Goal: Task Accomplishment & Management: Use online tool/utility

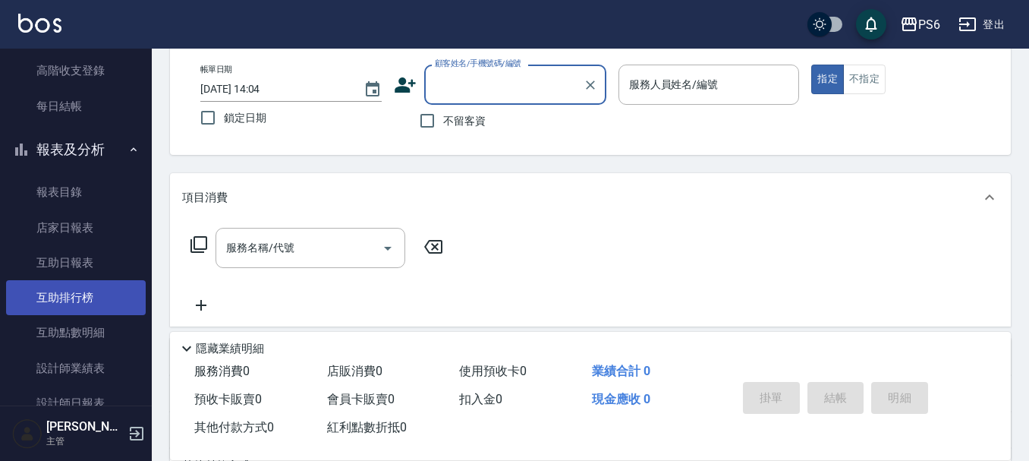
scroll to position [304, 0]
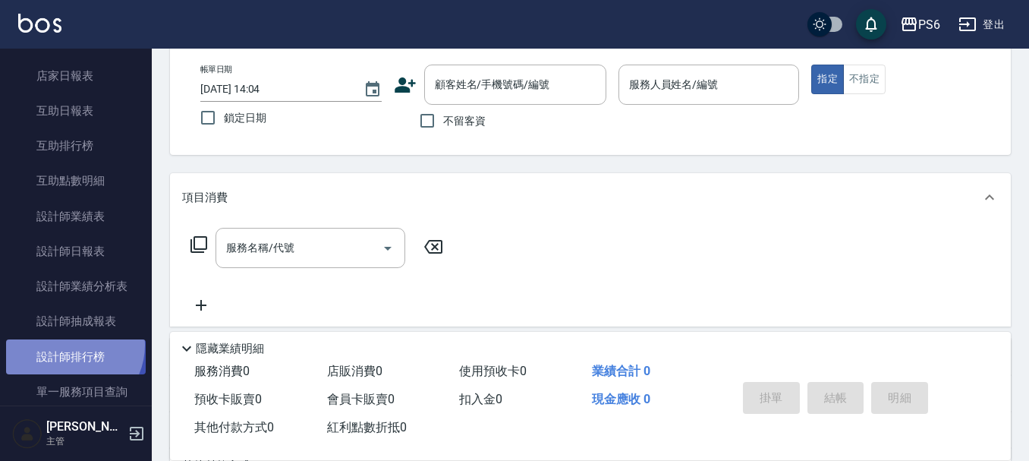
click at [69, 345] on link "設計師排行榜" at bounding box center [76, 356] width 140 height 35
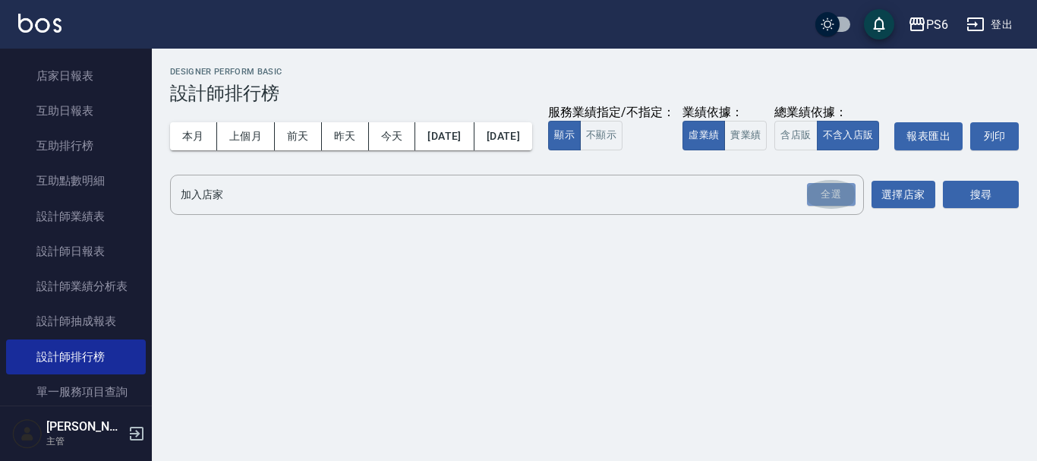
drag, startPoint x: 830, startPoint y: 221, endPoint x: 959, endPoint y: 210, distance: 129.5
click at [844, 206] on div "全選" at bounding box center [831, 195] width 49 height 24
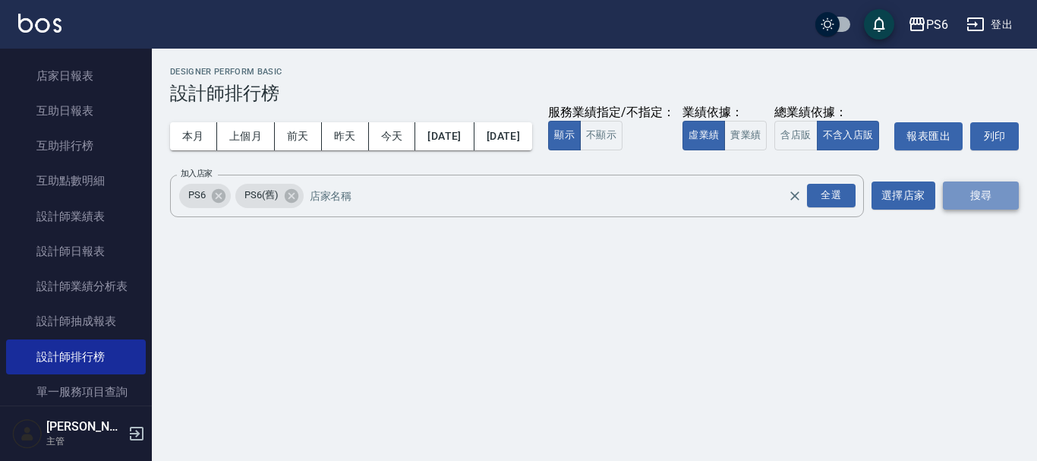
click at [1000, 209] on button "搜尋" at bounding box center [981, 195] width 76 height 28
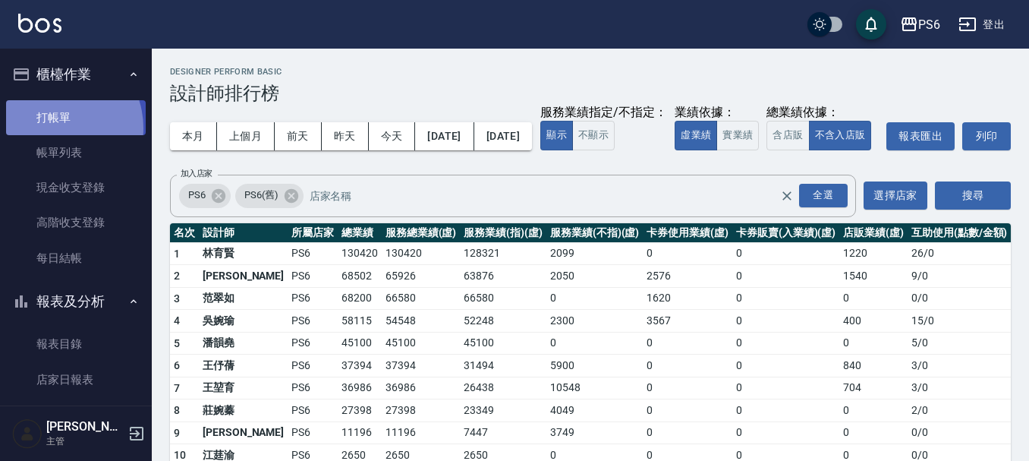
click at [55, 128] on link "打帳單" at bounding box center [76, 117] width 140 height 35
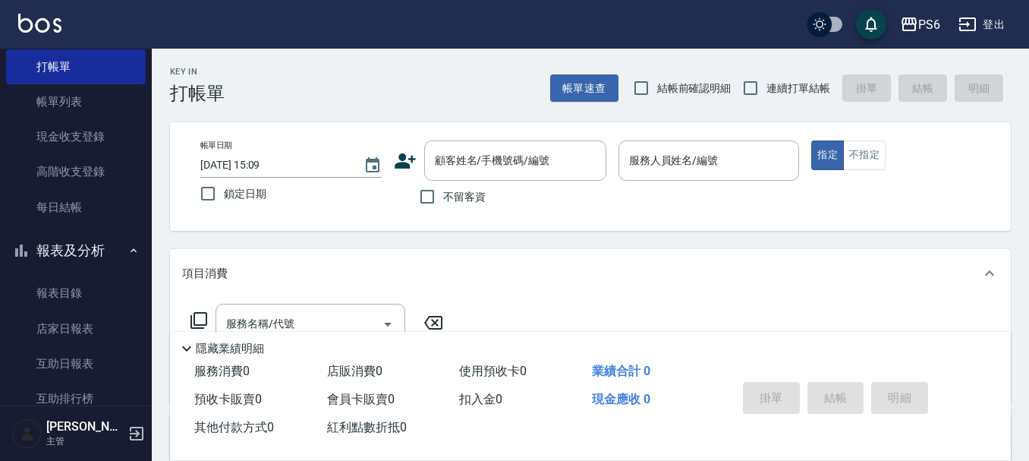
scroll to position [152, 0]
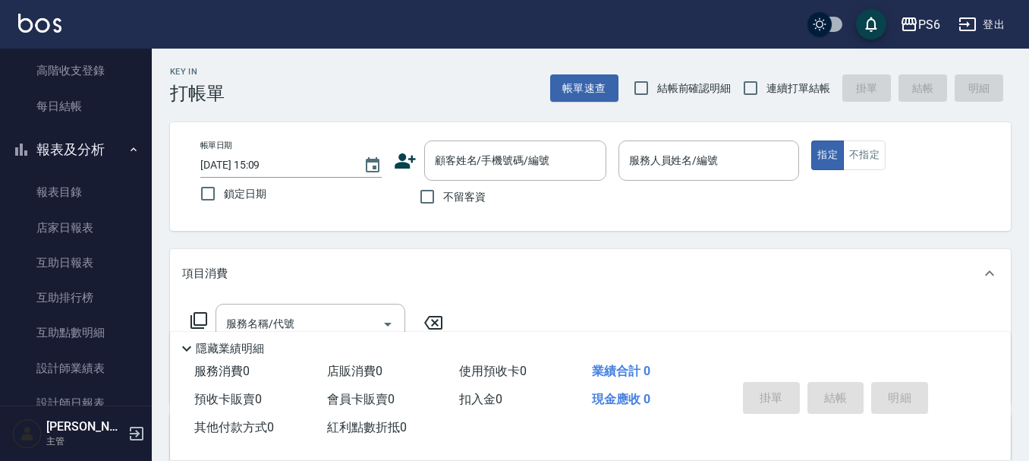
click at [275, 81] on div "Key In 打帳單 帳單速查 結帳前確認明細 連續打單結帳 掛單 結帳 明細" at bounding box center [581, 76] width 859 height 55
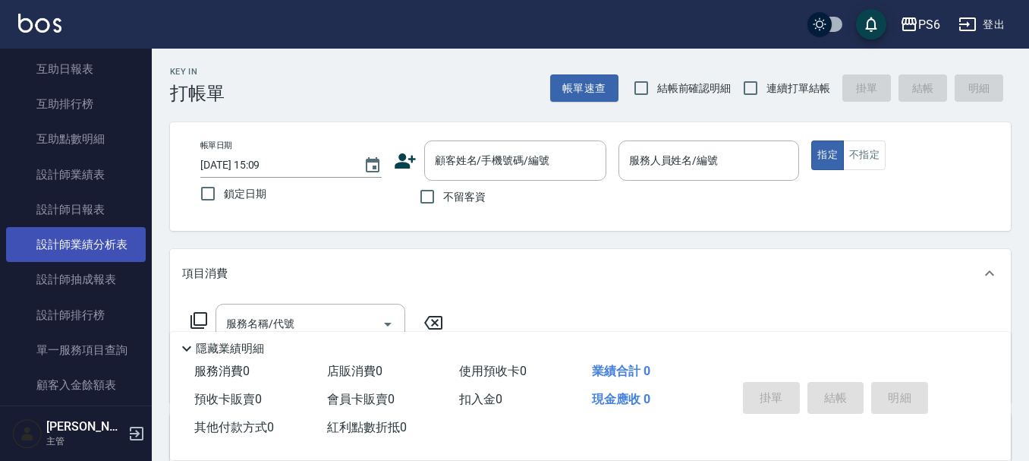
scroll to position [379, 0]
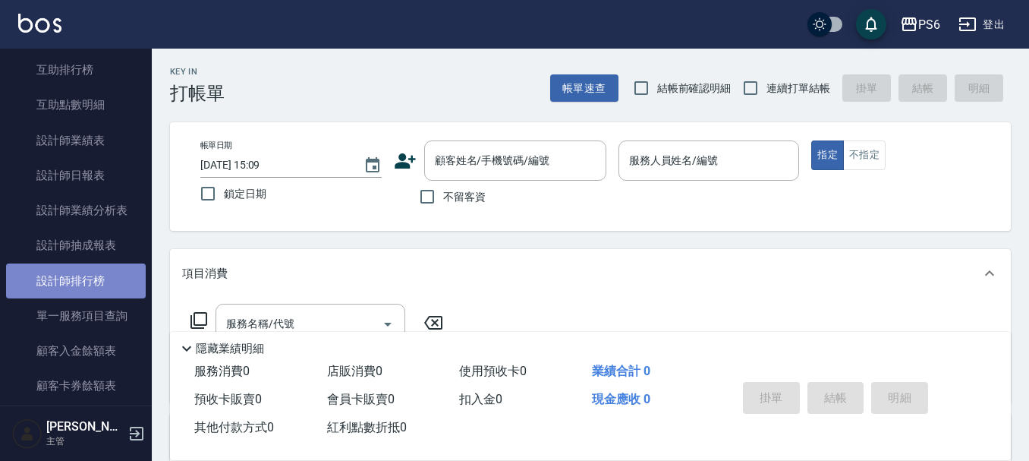
click at [90, 293] on link "設計師排行榜" at bounding box center [76, 280] width 140 height 35
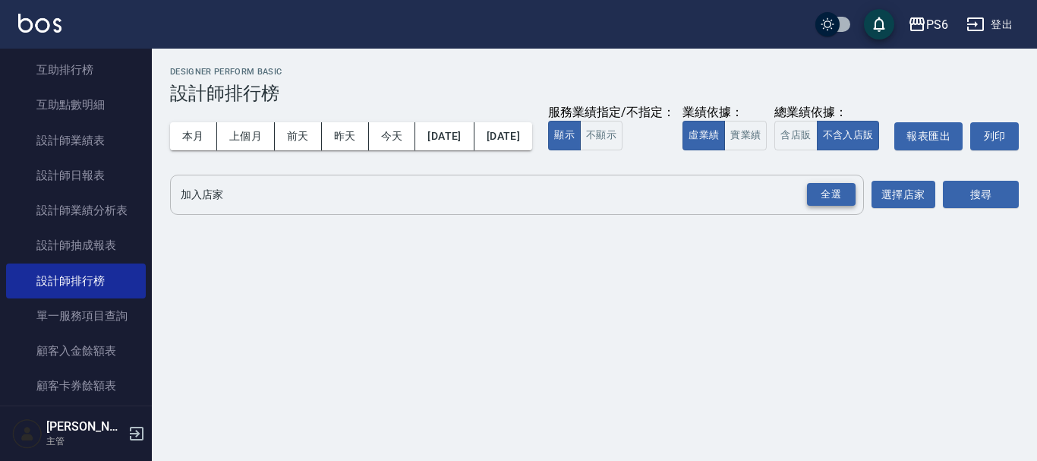
click at [833, 206] on div "全選" at bounding box center [831, 195] width 49 height 24
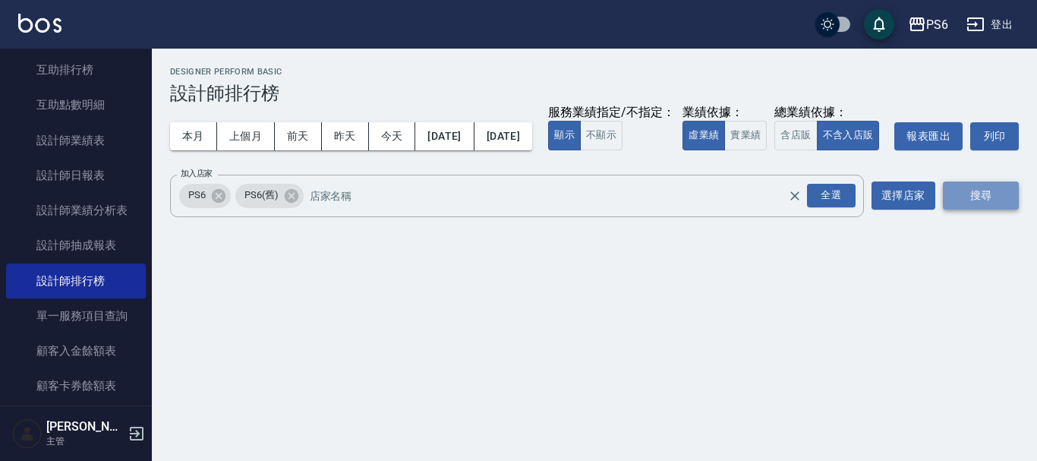
click at [959, 209] on button "搜尋" at bounding box center [981, 195] width 76 height 28
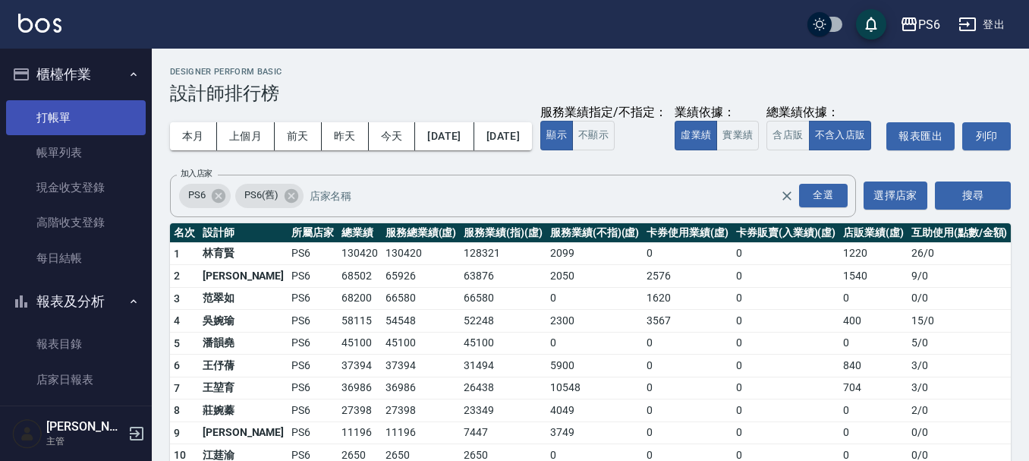
click at [72, 115] on link "打帳單" at bounding box center [76, 117] width 140 height 35
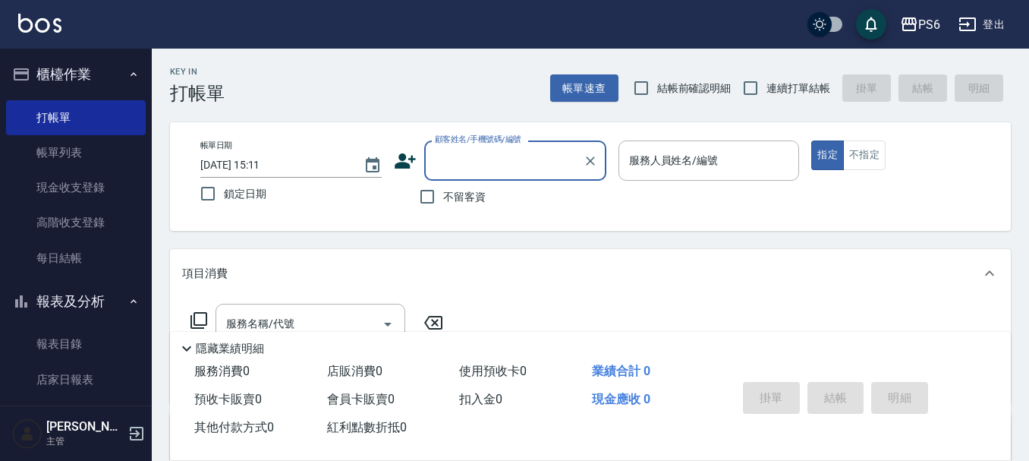
drag, startPoint x: 757, startPoint y: 85, endPoint x: 699, endPoint y: 100, distance: 60.4
click at [757, 84] on input "連續打單結帳" at bounding box center [751, 88] width 32 height 32
checkbox input "true"
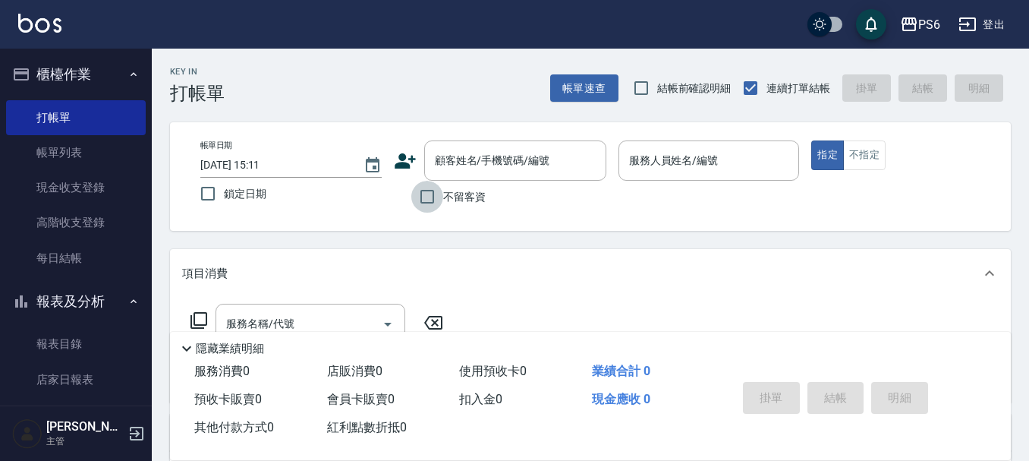
drag, startPoint x: 432, startPoint y: 199, endPoint x: 724, endPoint y: 131, distance: 299.9
click at [436, 196] on input "不留客資" at bounding box center [427, 197] width 32 height 32
checkbox input "true"
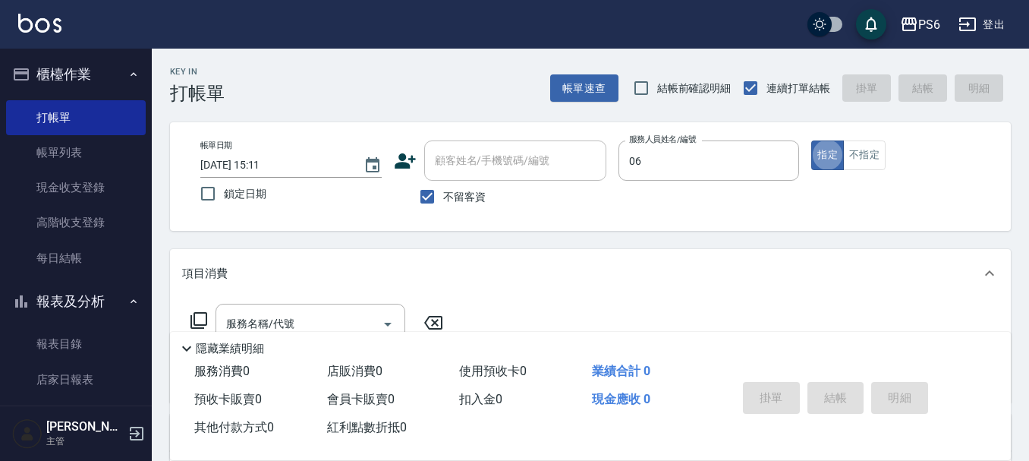
type input "[PERSON_NAME]-06"
type button "true"
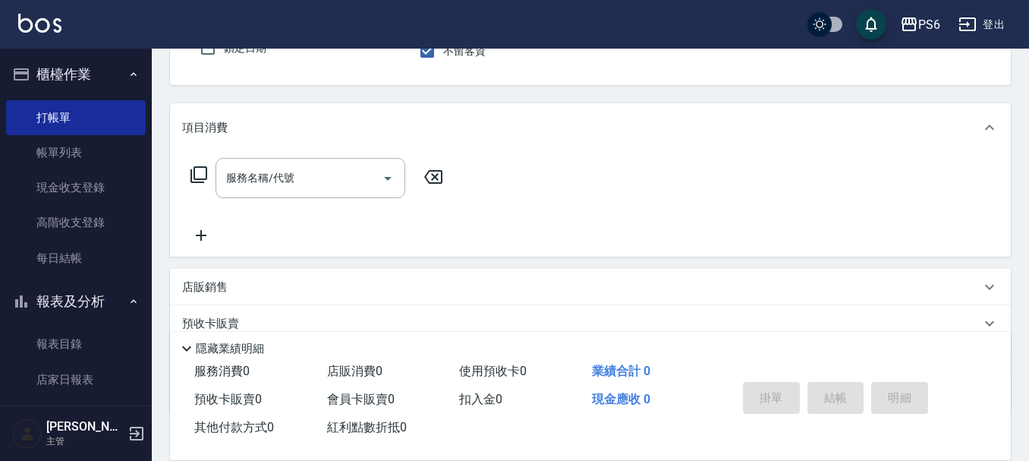
scroll to position [152, 0]
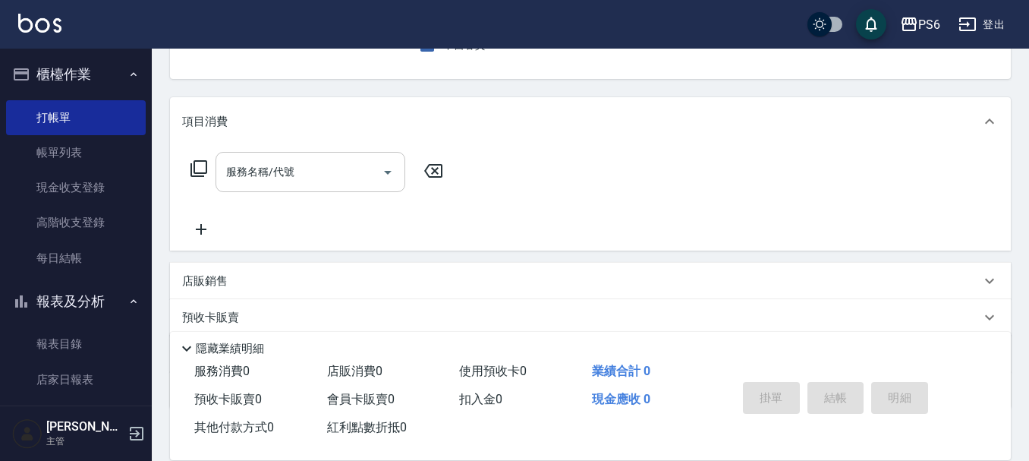
click at [323, 178] on input "服務名稱/代號" at bounding box center [298, 172] width 153 height 27
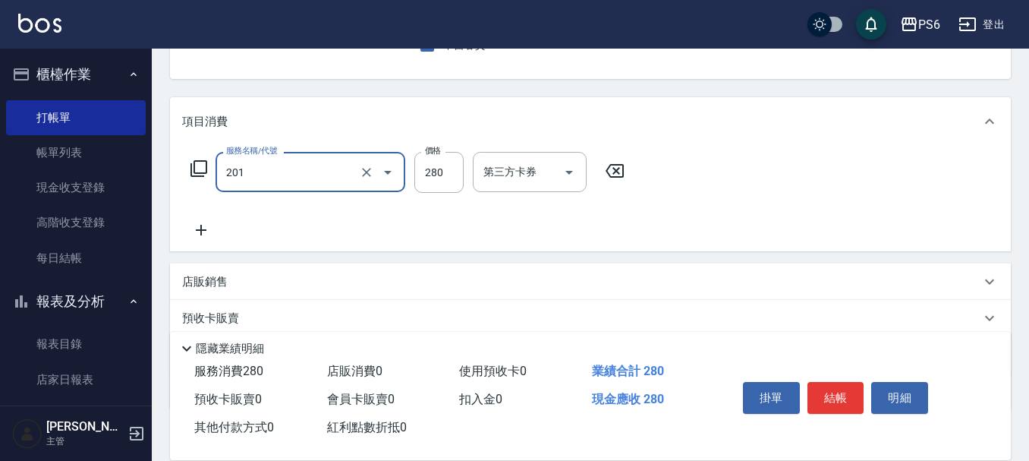
type input "一般洗髮(201)"
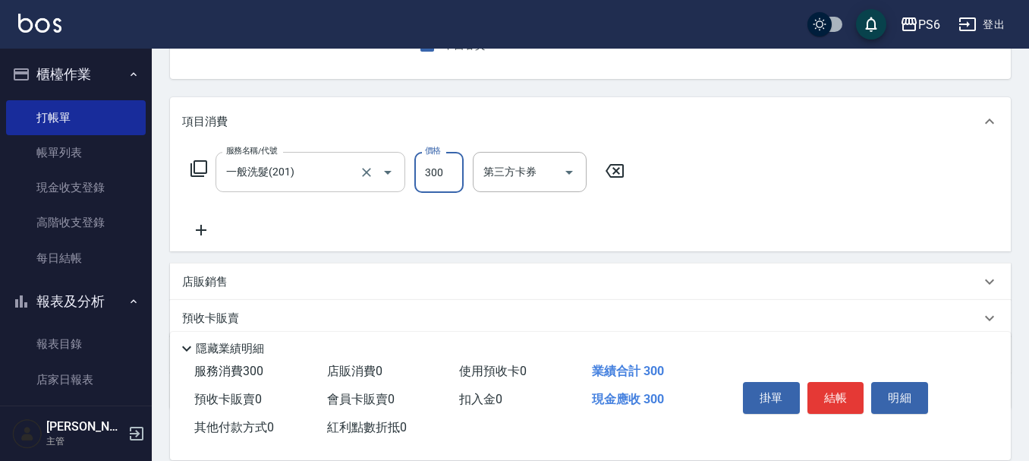
type input "300"
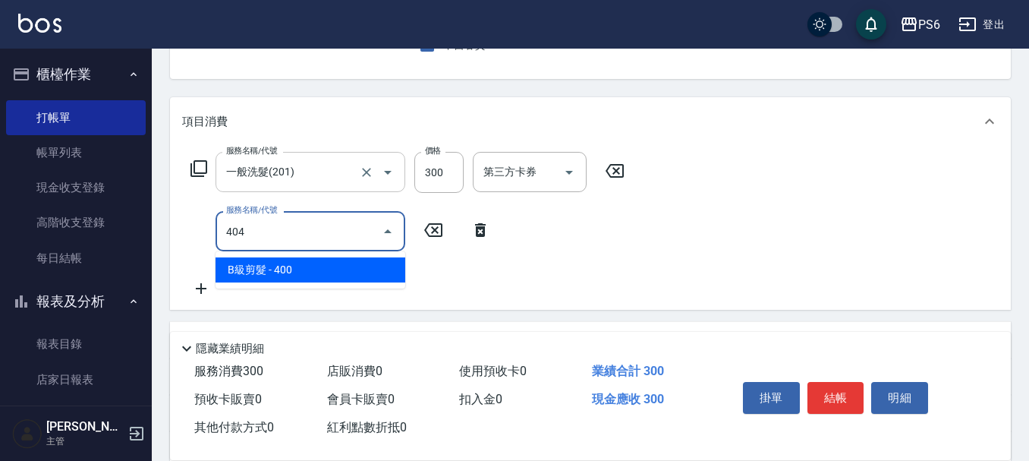
type input "B級剪髮(404)"
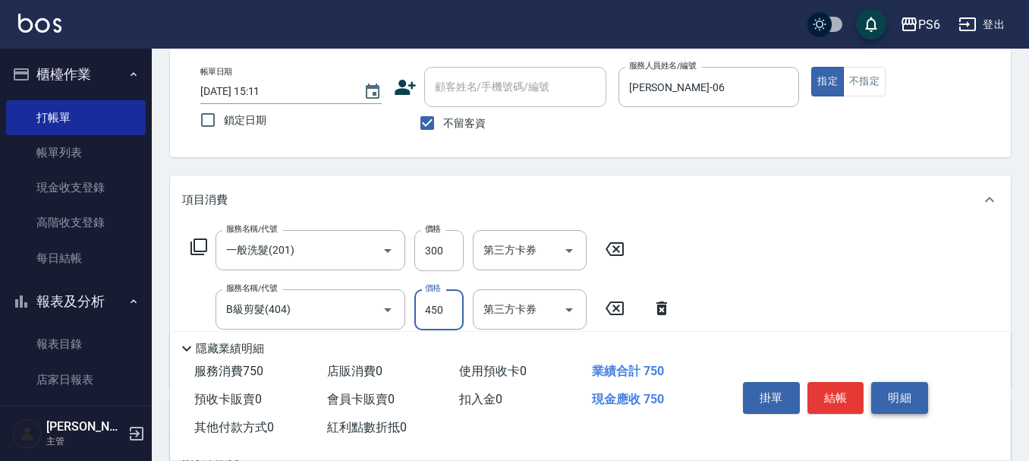
scroll to position [0, 0]
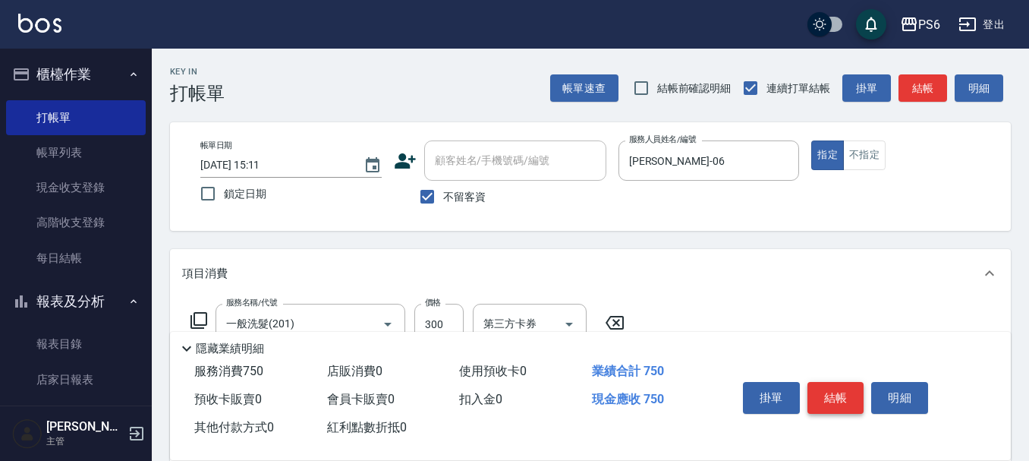
type input "450"
click at [840, 384] on button "結帳" at bounding box center [836, 398] width 57 height 32
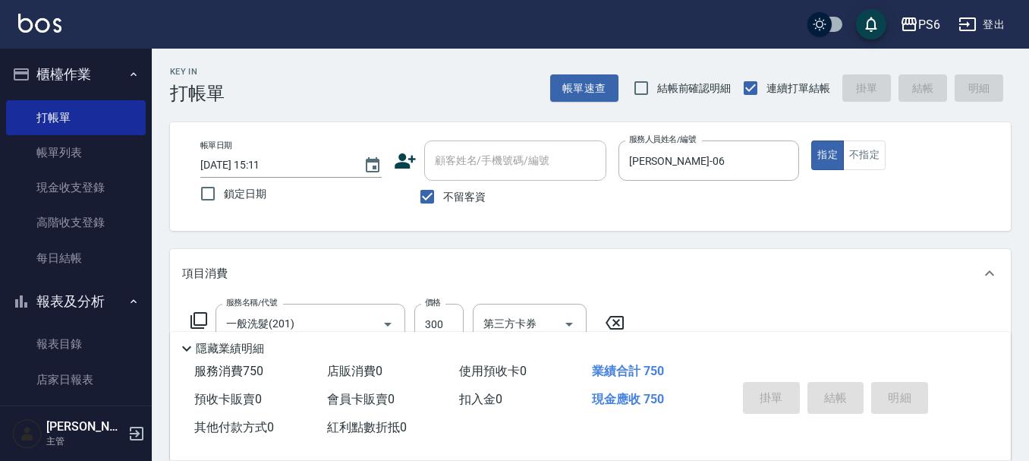
type input "[DATE] 15:15"
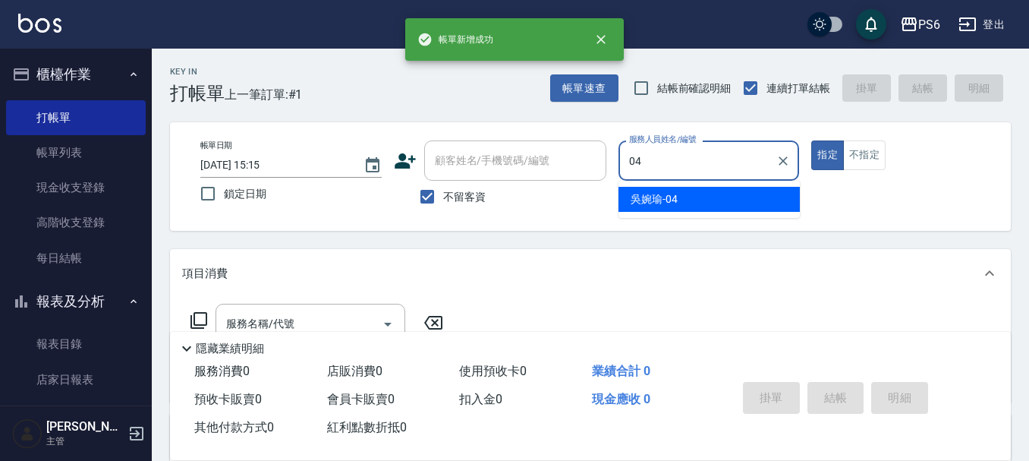
type input "[PERSON_NAME]-04"
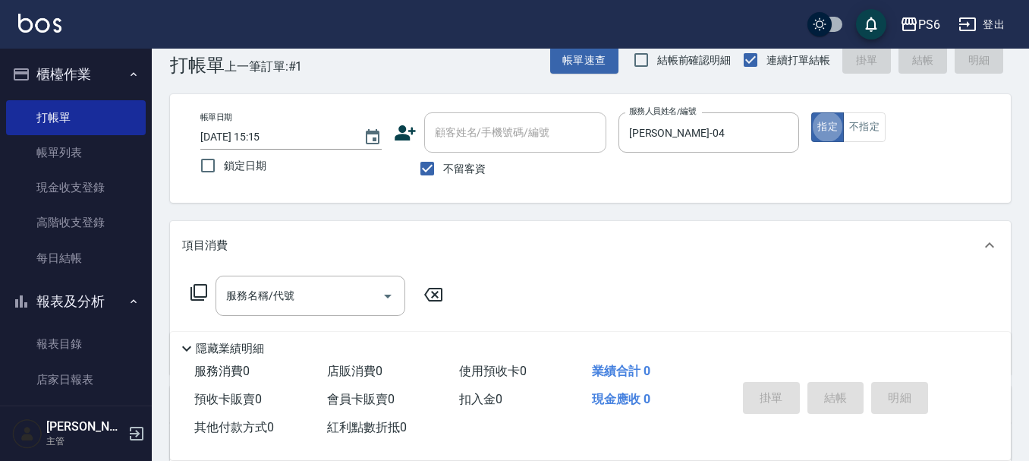
scroll to position [76, 0]
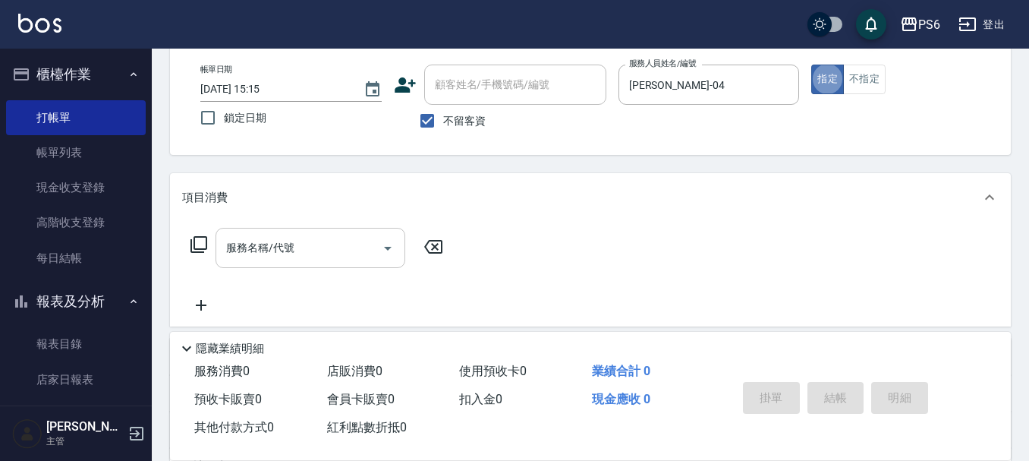
click at [290, 239] on input "服務名稱/代號" at bounding box center [298, 248] width 153 height 27
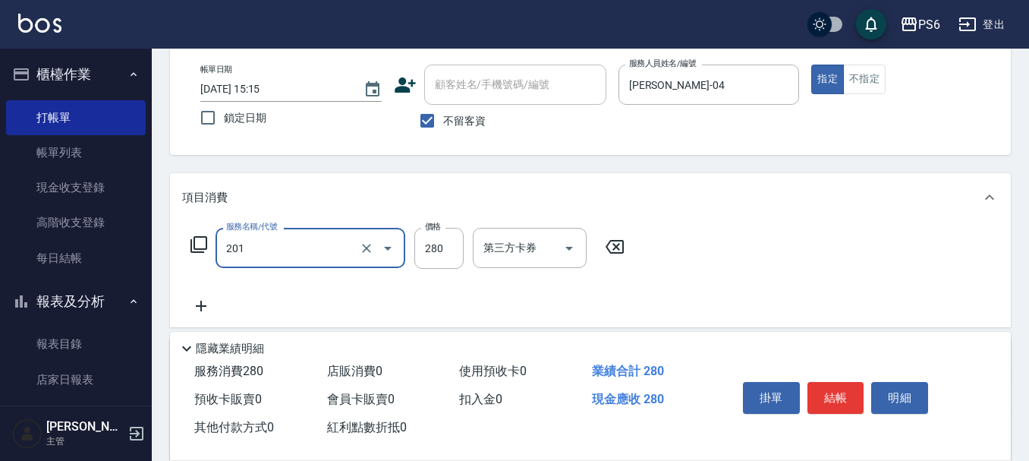
type input "一般洗髮(201)"
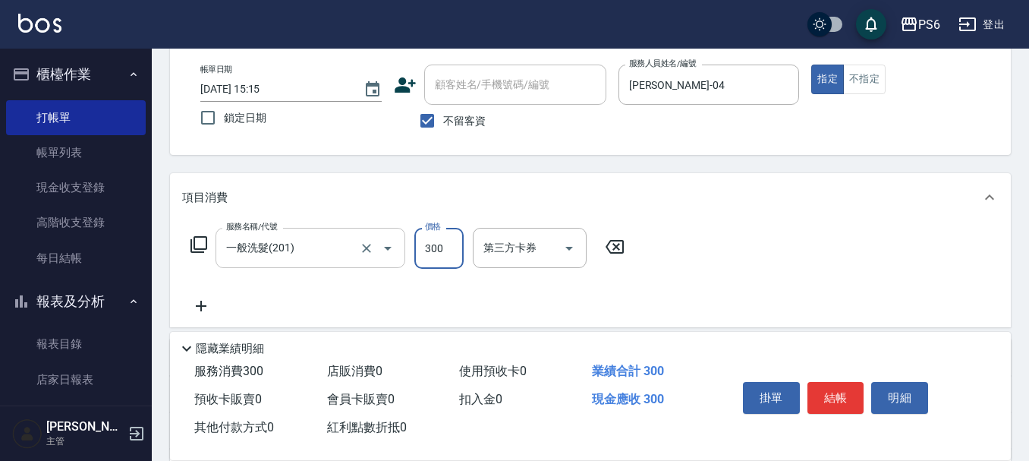
type input "300"
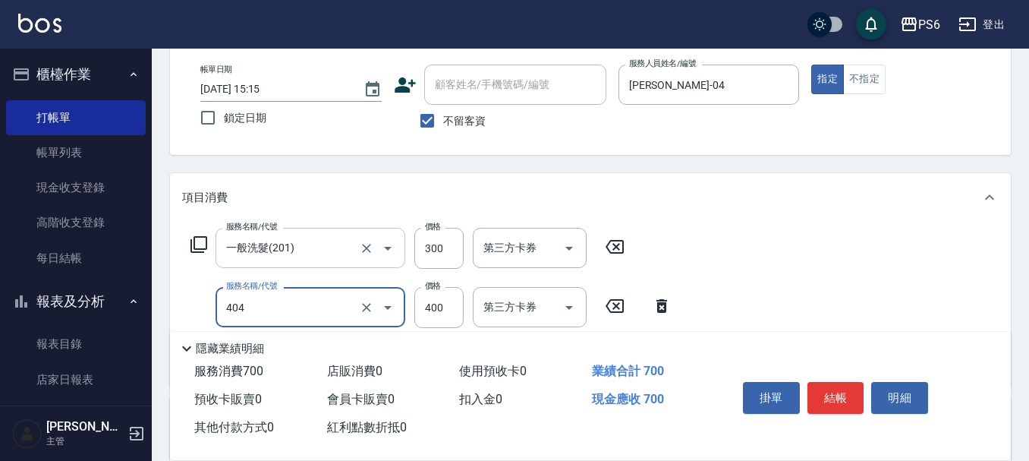
type input "B級剪髮(404)"
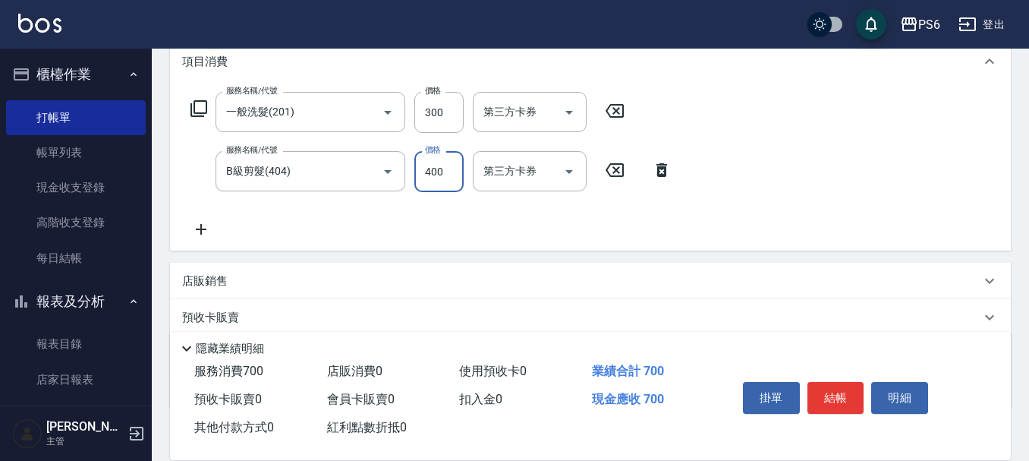
scroll to position [228, 0]
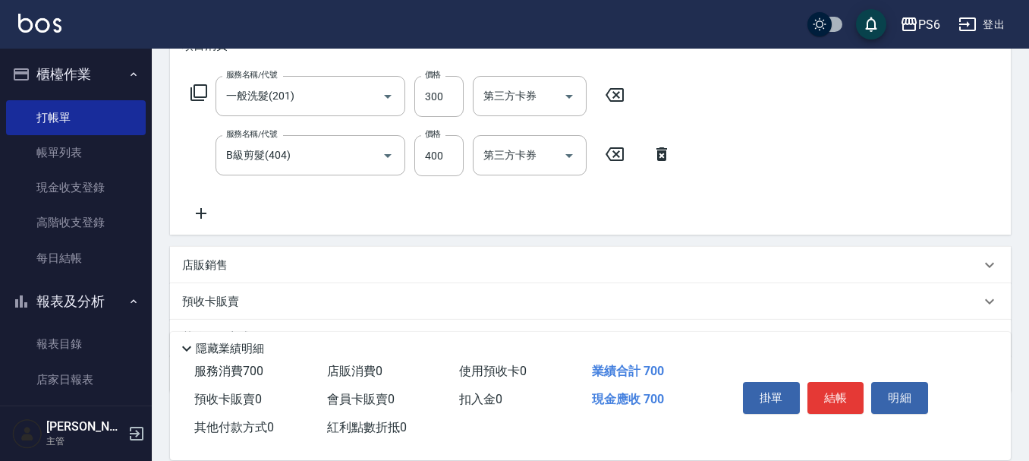
drag, startPoint x: 203, startPoint y: 208, endPoint x: 211, endPoint y: 215, distance: 10.8
click at [211, 215] on icon at bounding box center [201, 213] width 38 height 18
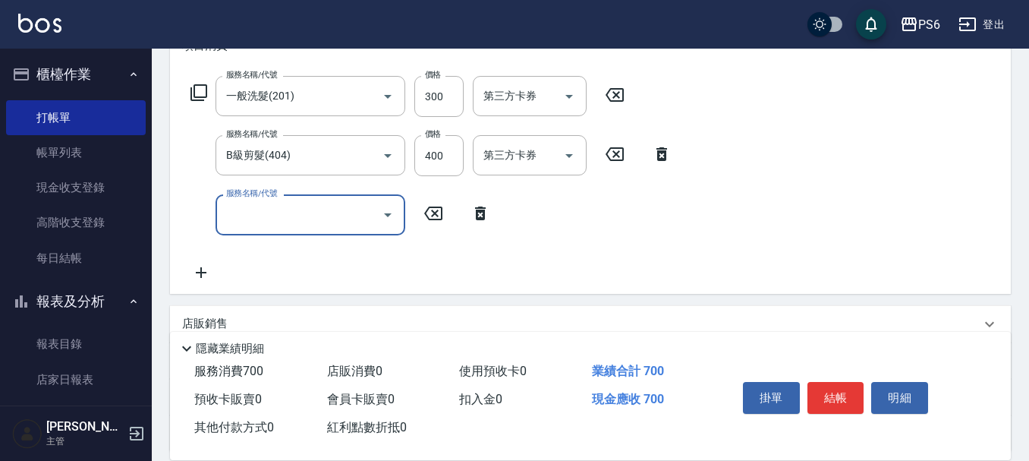
click at [302, 215] on input "服務名稱/代號" at bounding box center [298, 214] width 153 height 27
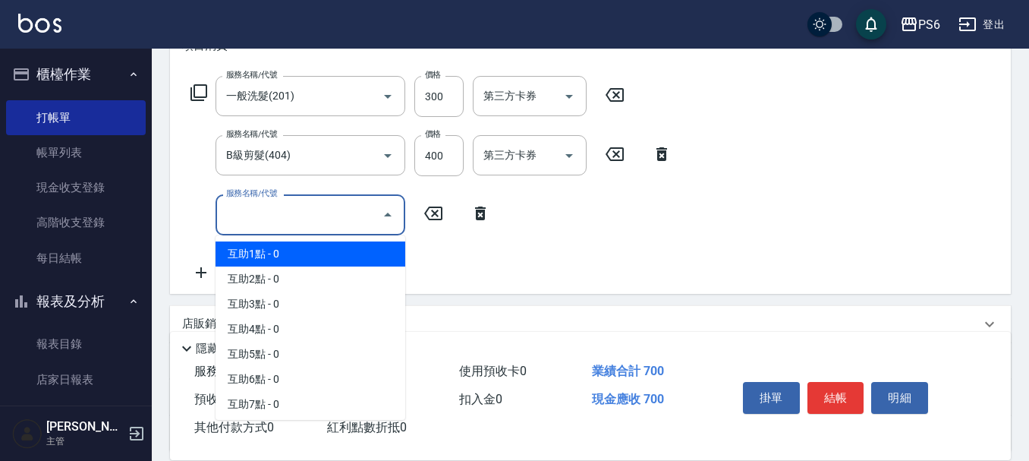
drag, startPoint x: 313, startPoint y: 254, endPoint x: 480, endPoint y: 244, distance: 168.0
click at [318, 254] on span "互助1點 - 0" at bounding box center [311, 253] width 190 height 25
type input "互助1點(1)"
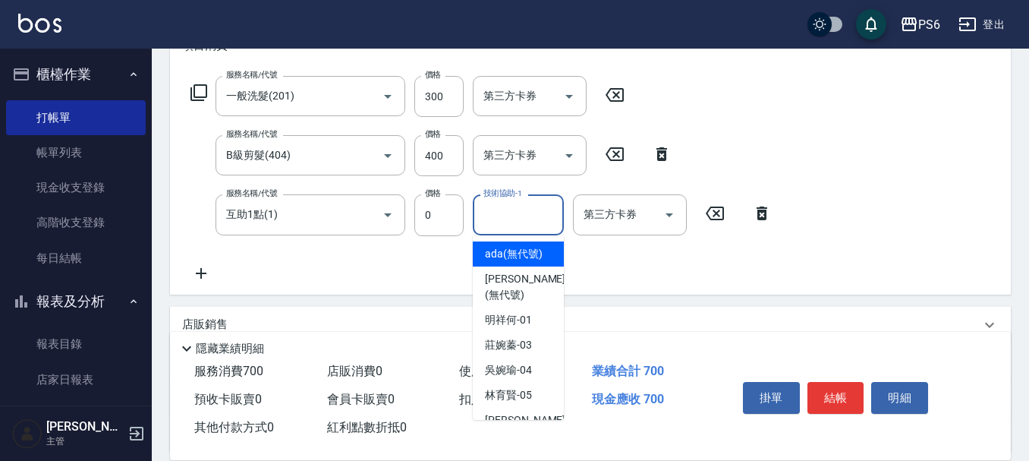
click at [540, 222] on input "技術協助-1" at bounding box center [518, 214] width 77 height 27
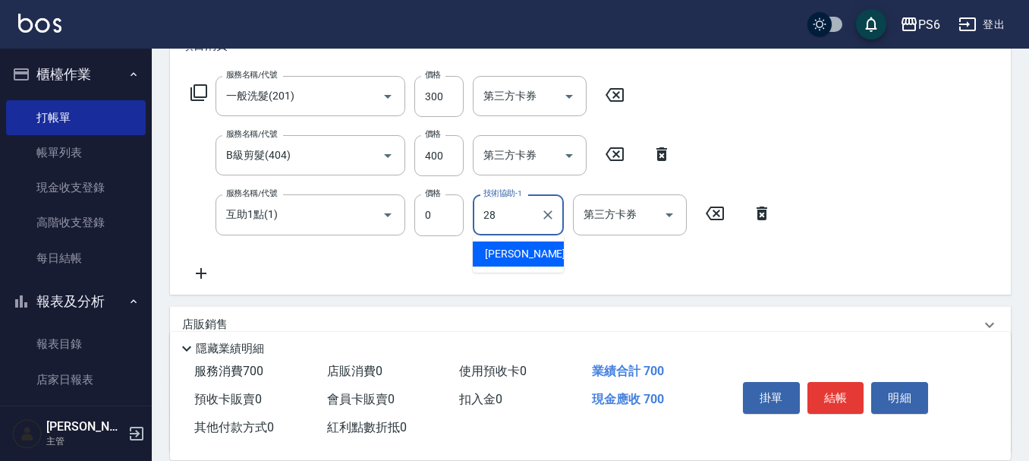
type input "[PERSON_NAME]-28"
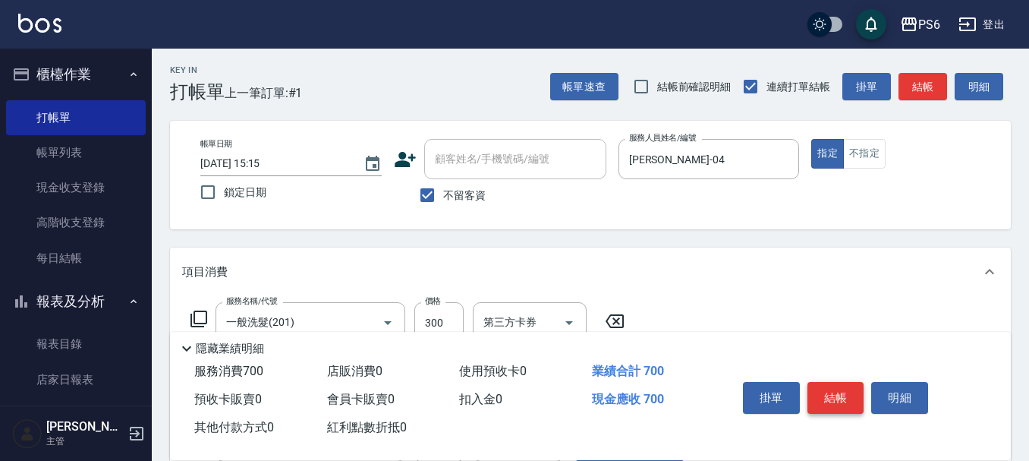
scroll to position [0, 0]
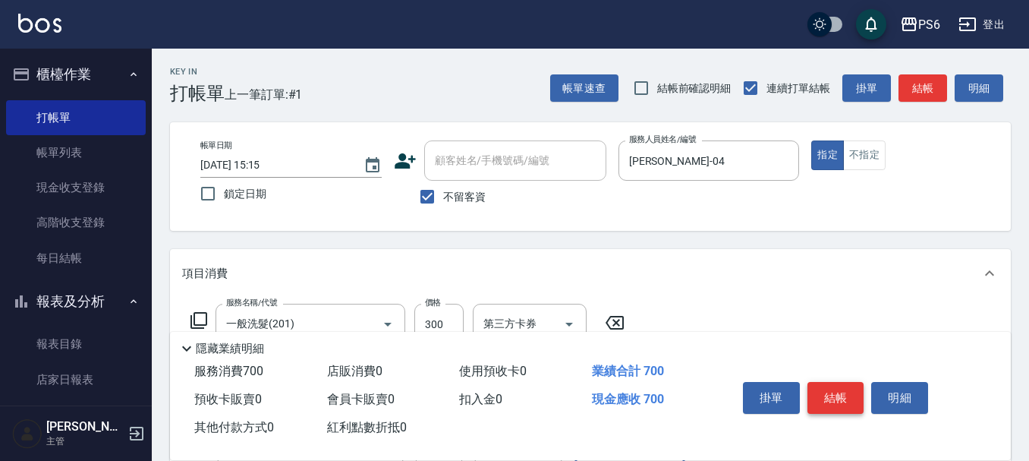
click at [842, 388] on button "結帳" at bounding box center [836, 398] width 57 height 32
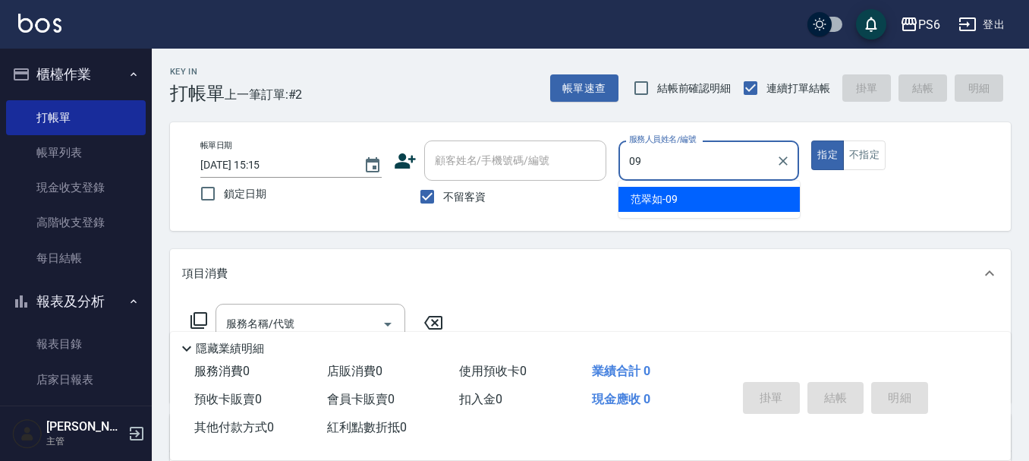
type input "[PERSON_NAME]-09"
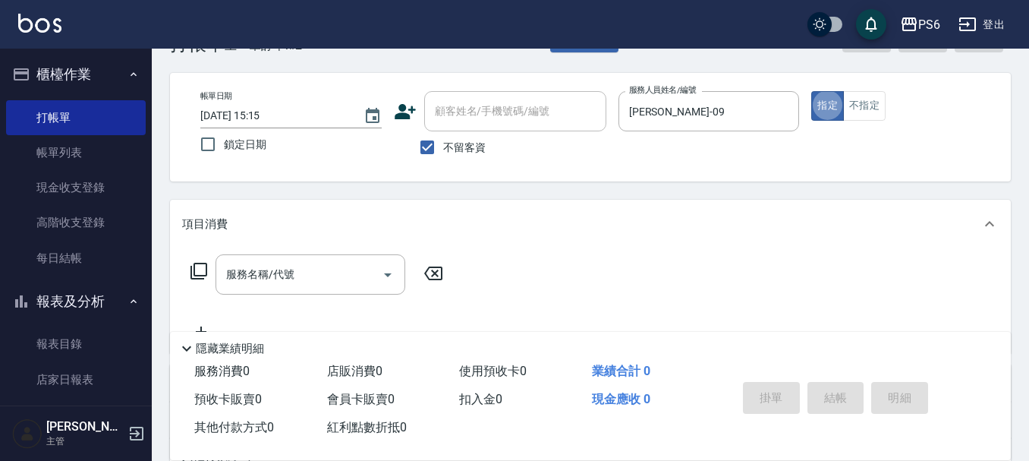
scroll to position [76, 0]
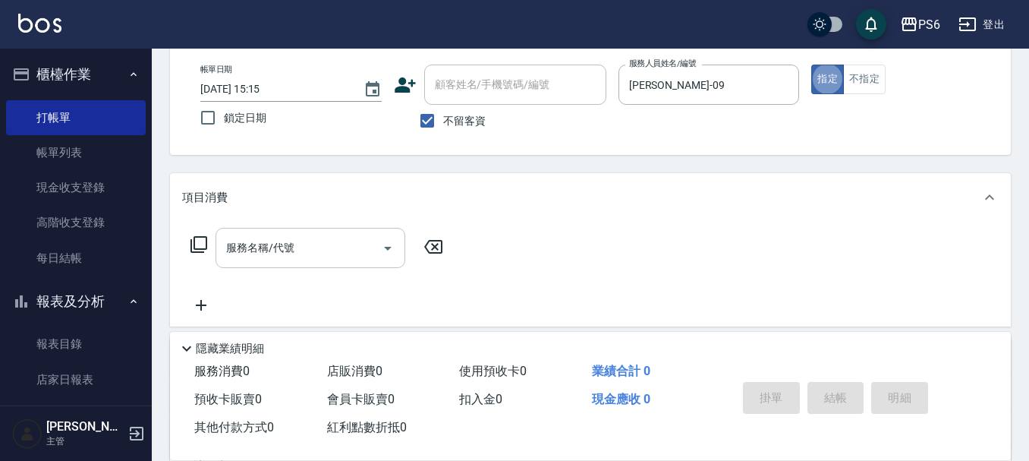
drag, startPoint x: 316, startPoint y: 245, endPoint x: 323, endPoint y: 241, distance: 7.8
click at [322, 241] on input "服務名稱/代號" at bounding box center [298, 248] width 153 height 27
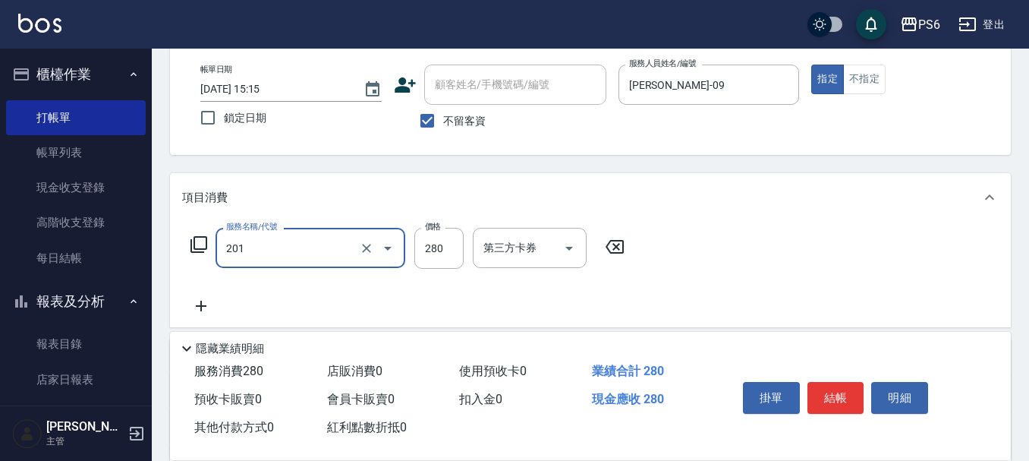
type input "一般洗髮(201)"
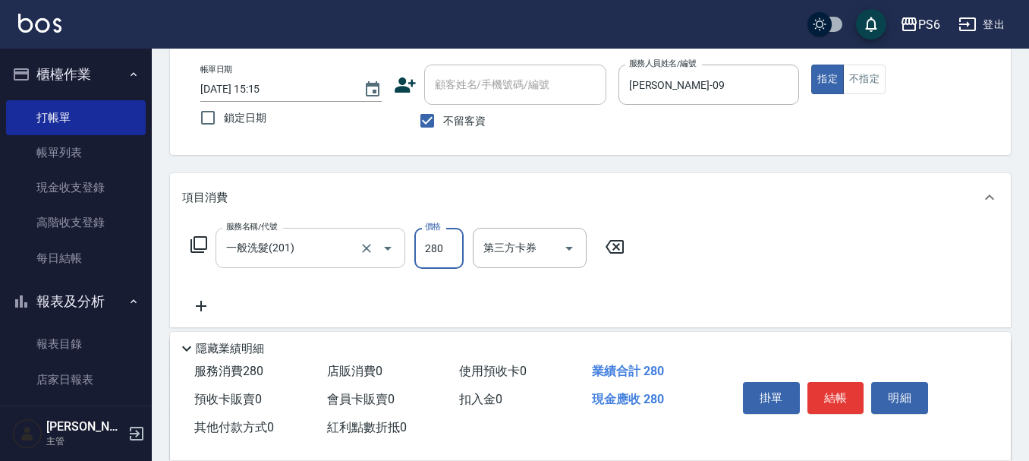
click at [301, 244] on input "一般洗髮(201)" at bounding box center [289, 248] width 134 height 27
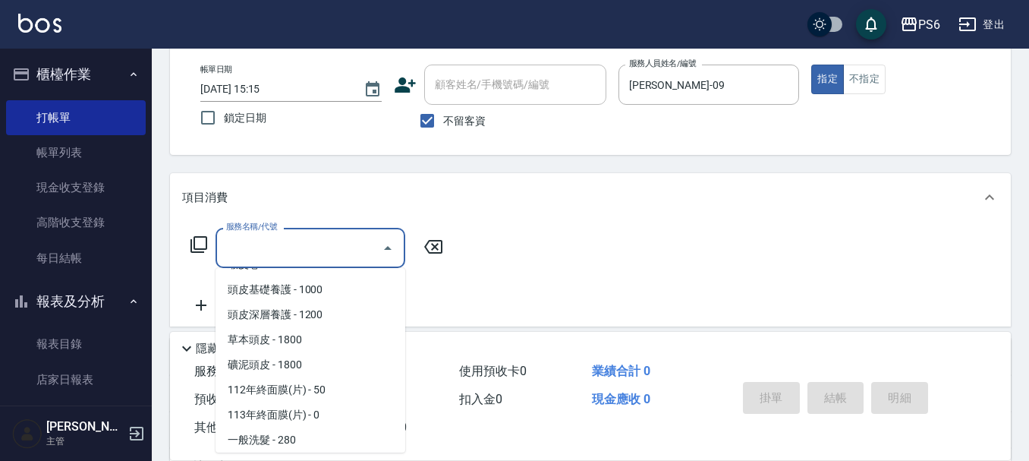
scroll to position [0, 0]
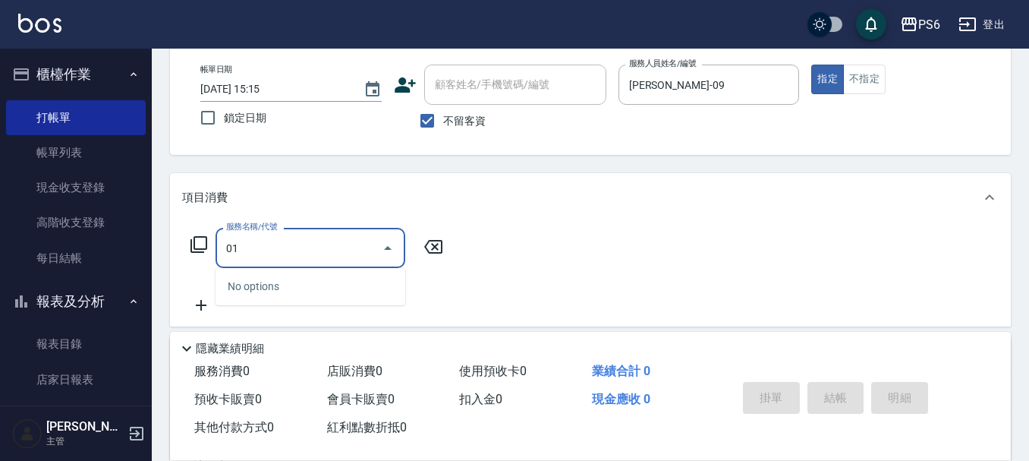
type input "0"
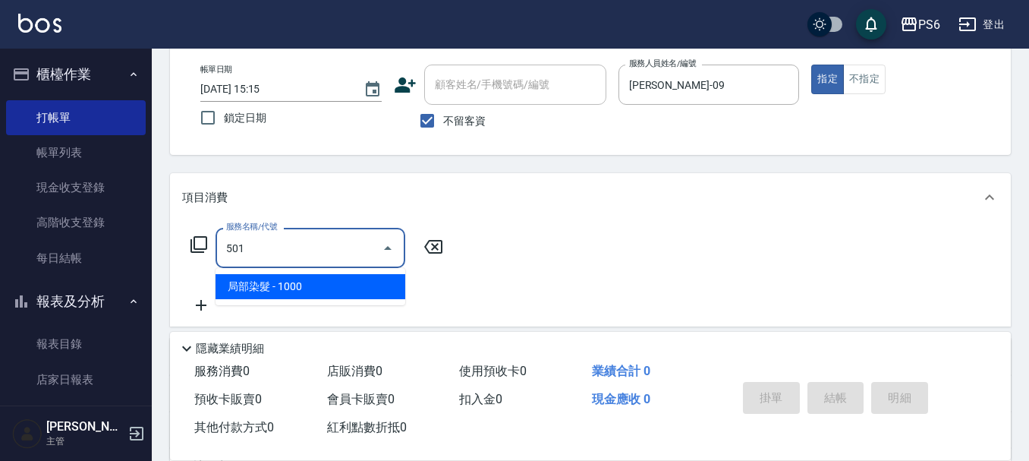
type input "局部染髮(501)"
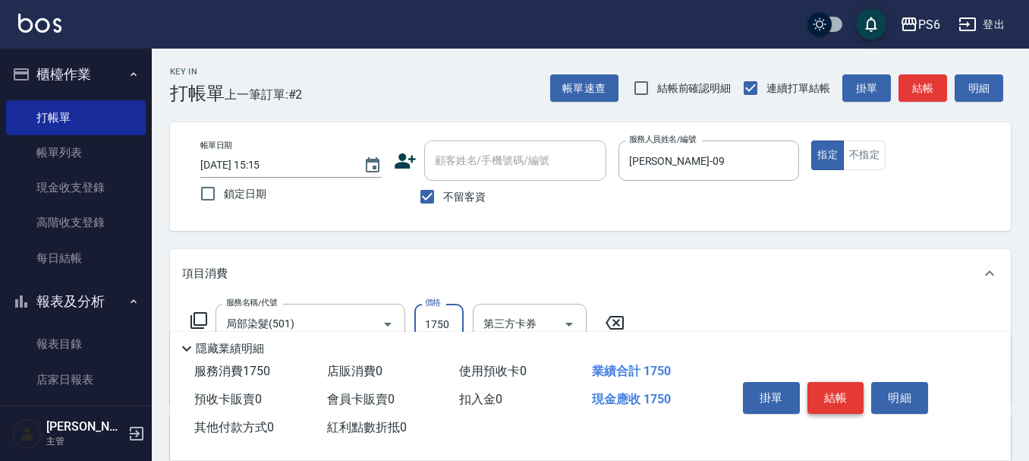
type input "1750"
drag, startPoint x: 844, startPoint y: 403, endPoint x: 859, endPoint y: 390, distance: 19.9
click at [847, 401] on button "結帳" at bounding box center [836, 398] width 57 height 32
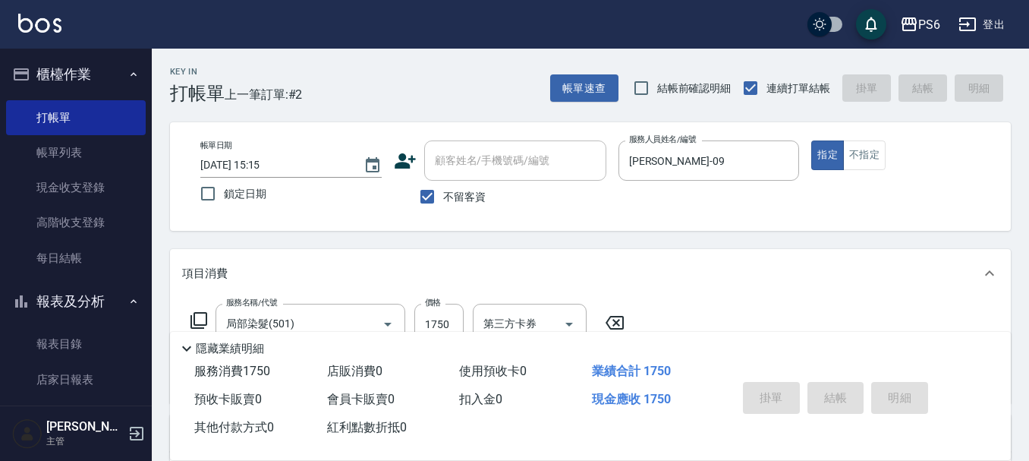
type input "[DATE] 15:16"
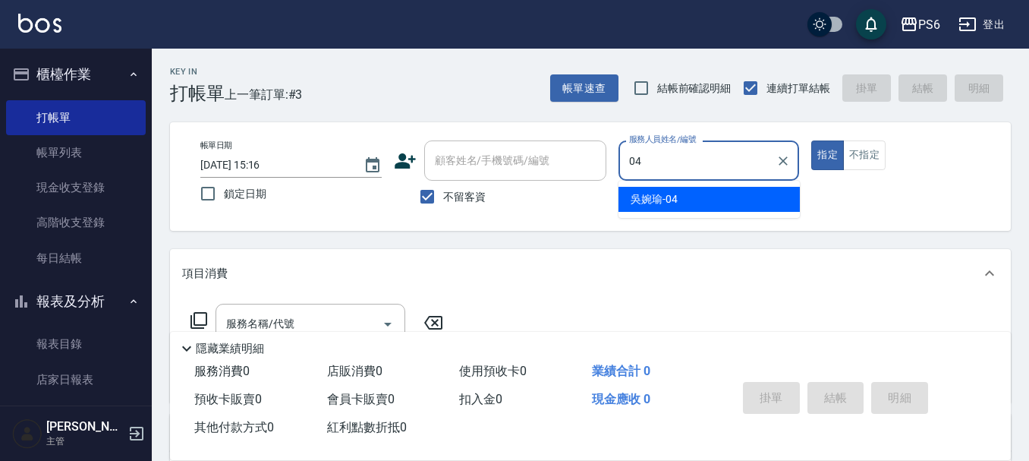
type input "[PERSON_NAME]-04"
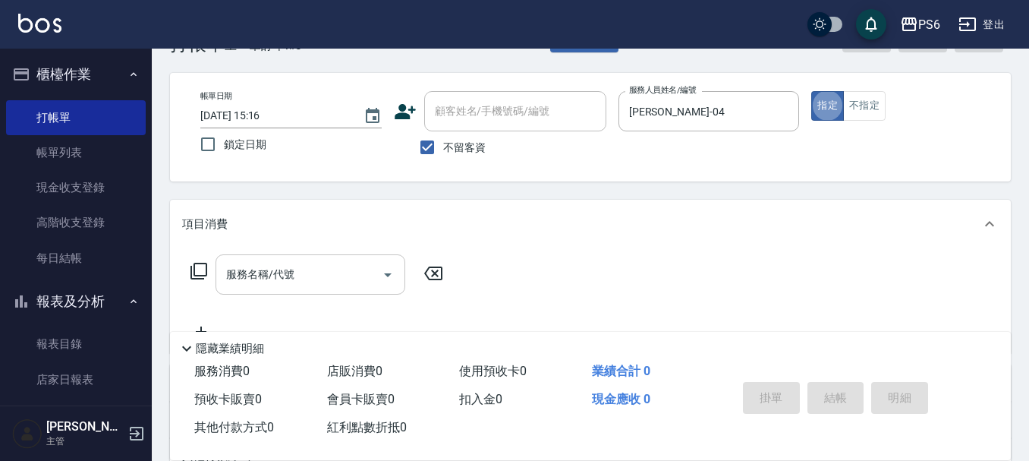
scroll to position [76, 0]
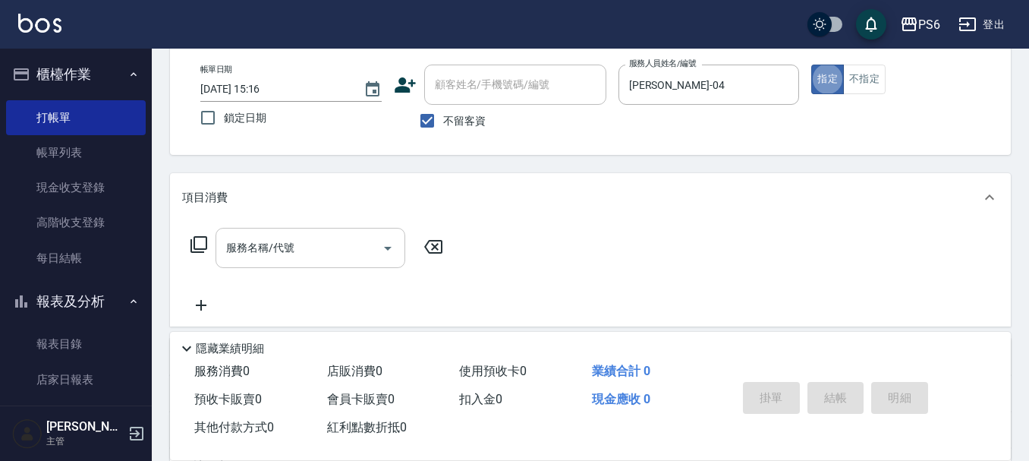
click at [313, 252] on input "服務名稱/代號" at bounding box center [298, 248] width 153 height 27
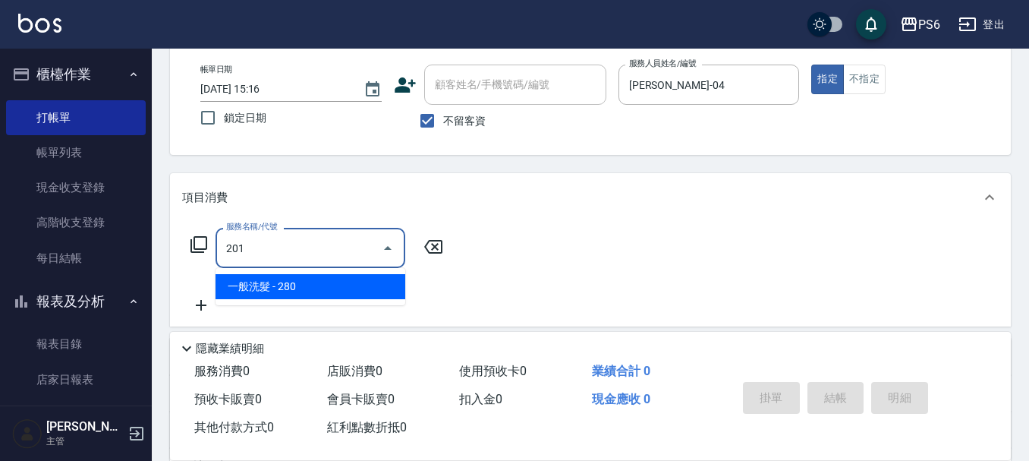
type input "一般洗髮(201)"
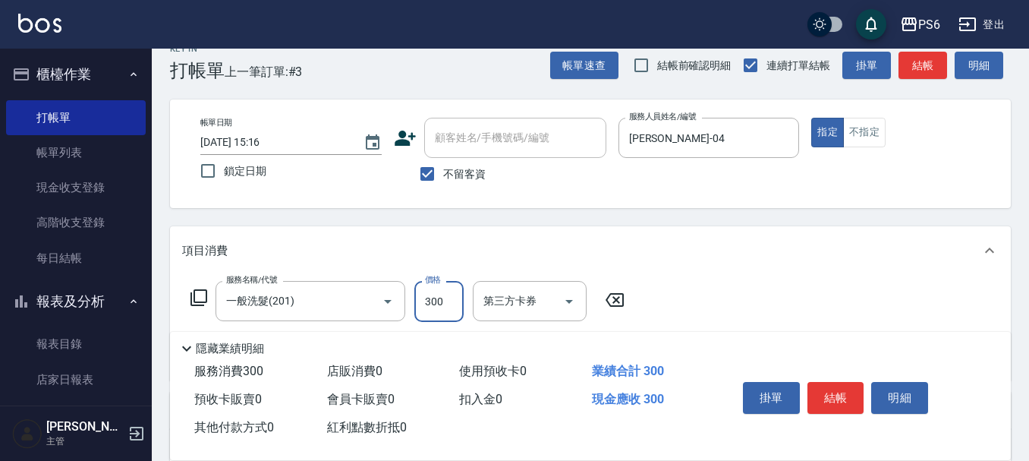
scroll to position [0, 0]
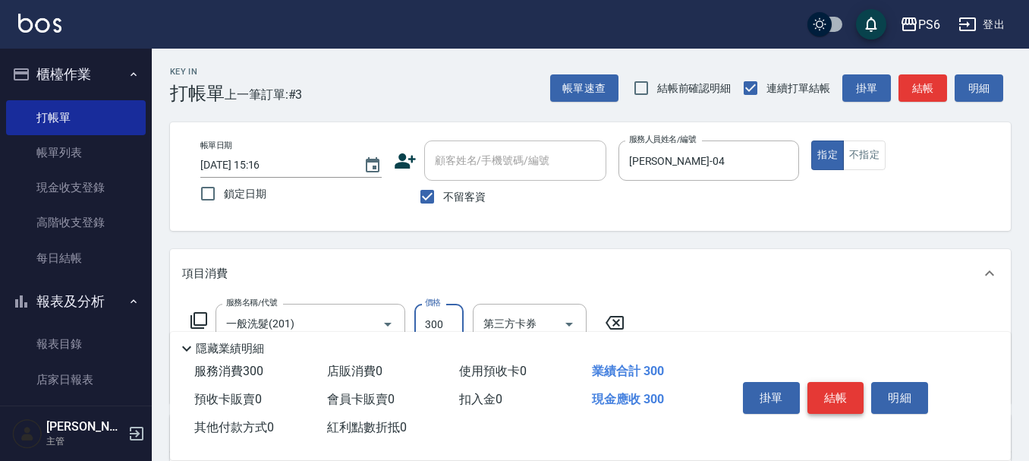
type input "300"
click at [843, 396] on button "結帳" at bounding box center [836, 398] width 57 height 32
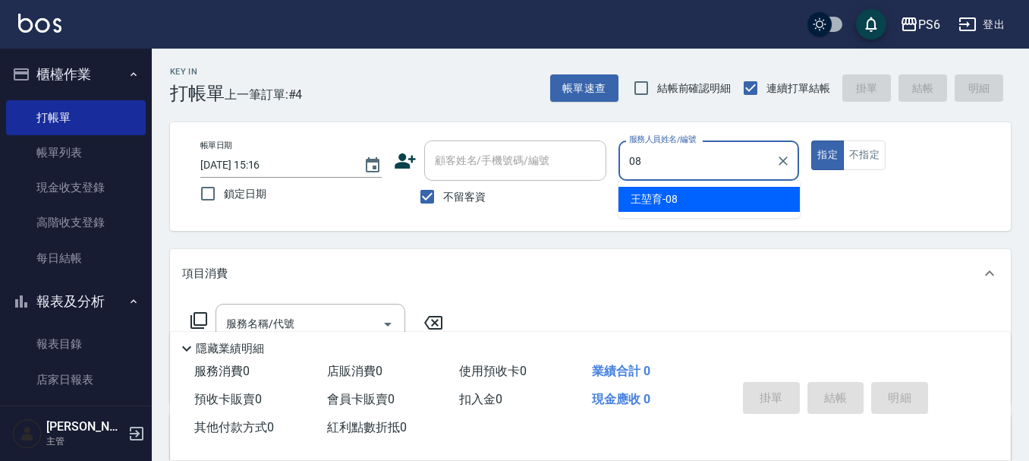
type input "[PERSON_NAME]-08"
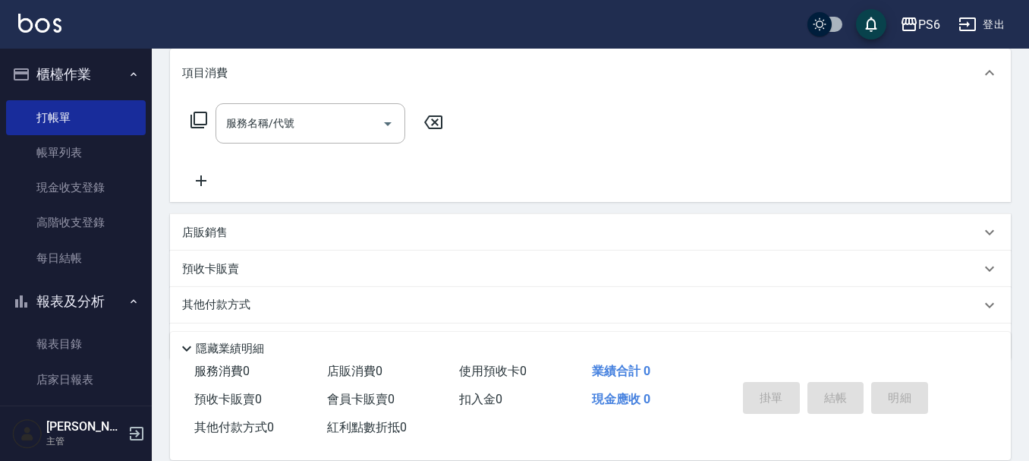
scroll to position [228, 0]
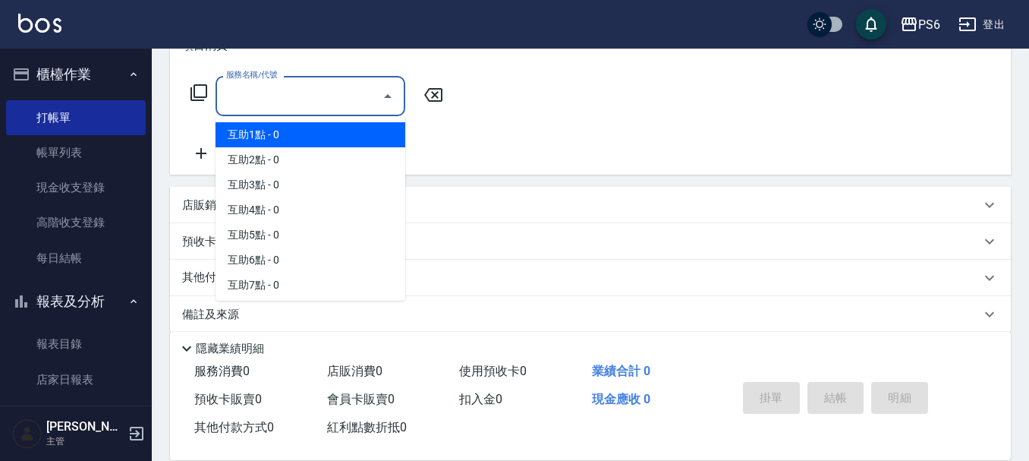
click at [333, 90] on input "服務名稱/代號" at bounding box center [298, 96] width 153 height 27
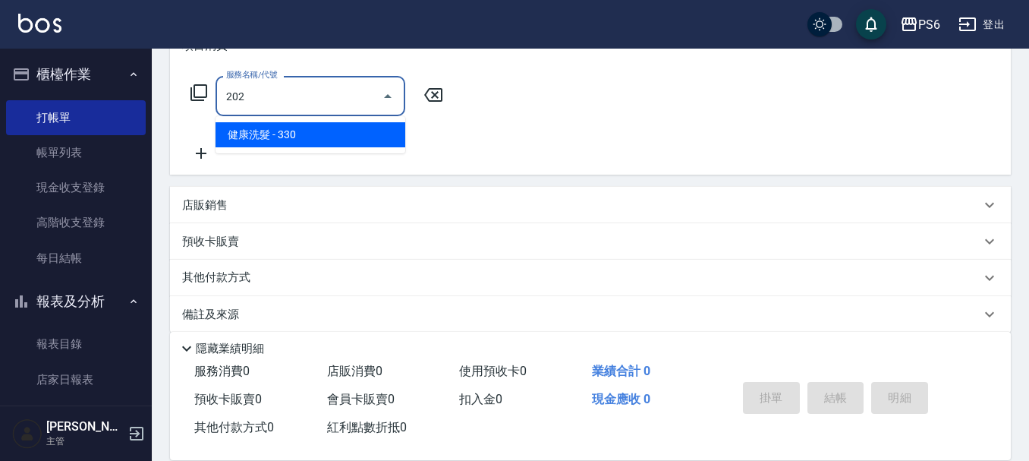
type input "健康洗髮(202)"
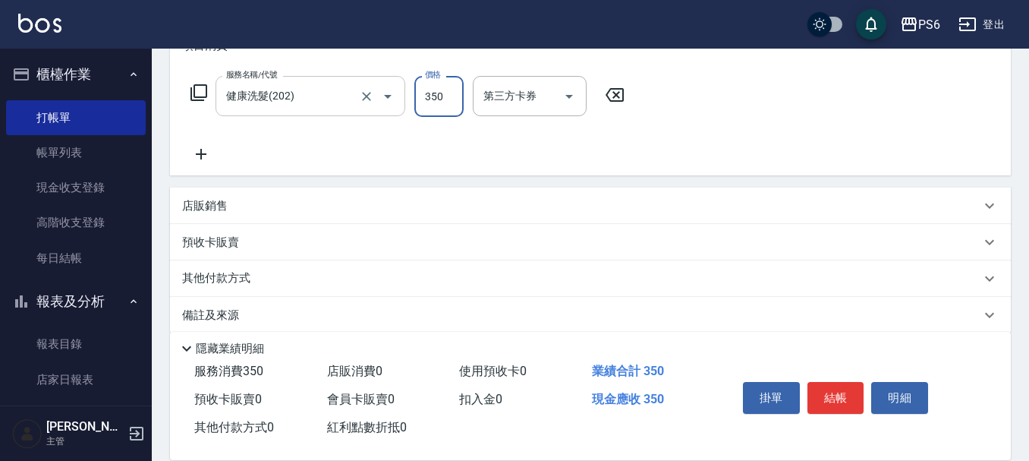
type input "350"
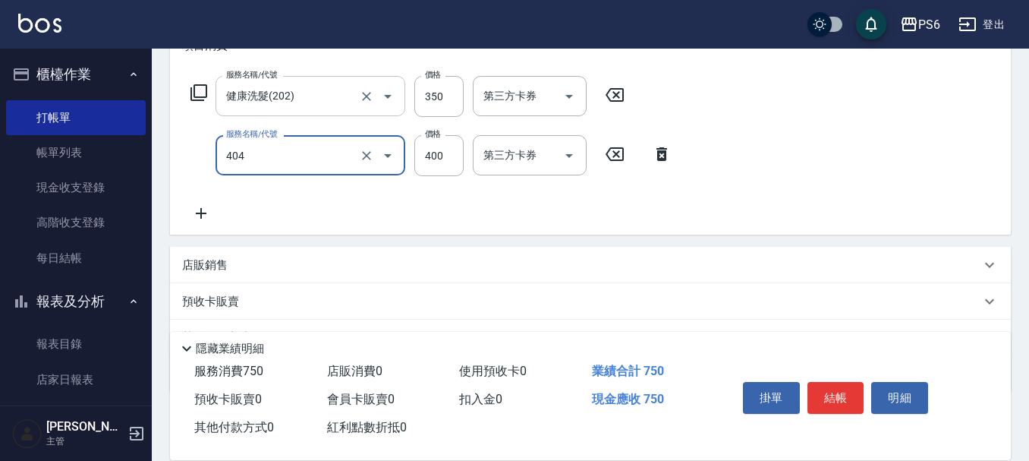
type input "B級剪髮(404)"
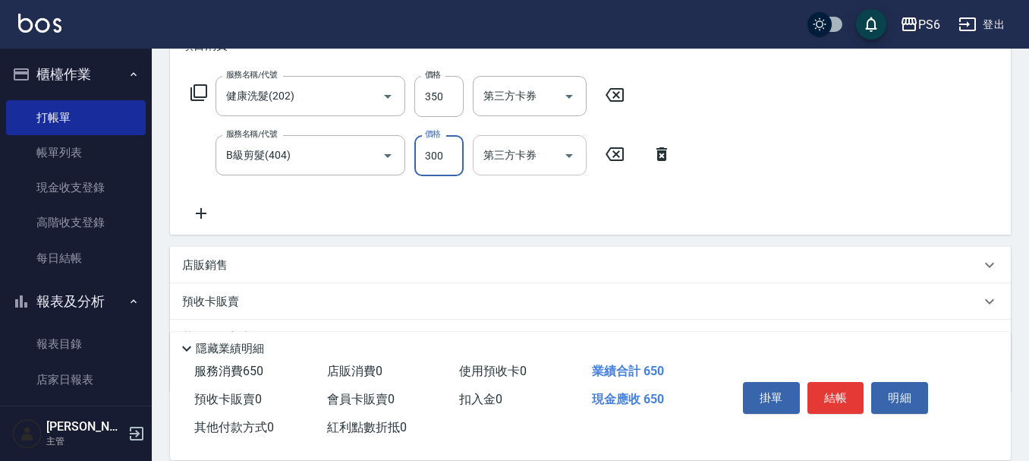
scroll to position [152, 0]
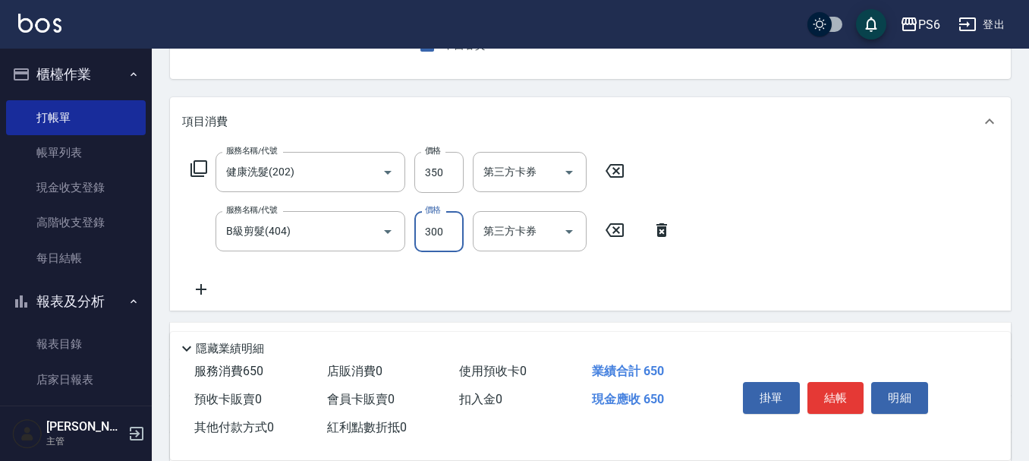
click at [424, 235] on input "300" at bounding box center [438, 231] width 49 height 41
drag, startPoint x: 427, startPoint y: 234, endPoint x: 468, endPoint y: 225, distance: 42.0
click at [468, 225] on div "服務名稱/代號 B級剪髮(404) 服務名稱/代號 價格 300 價格 第三方卡券 第三方卡券" at bounding box center [431, 231] width 499 height 41
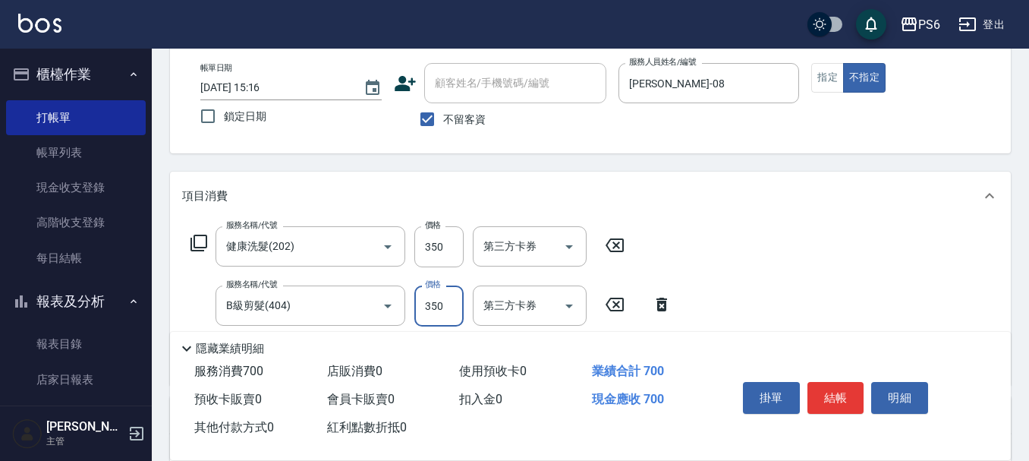
scroll to position [0, 0]
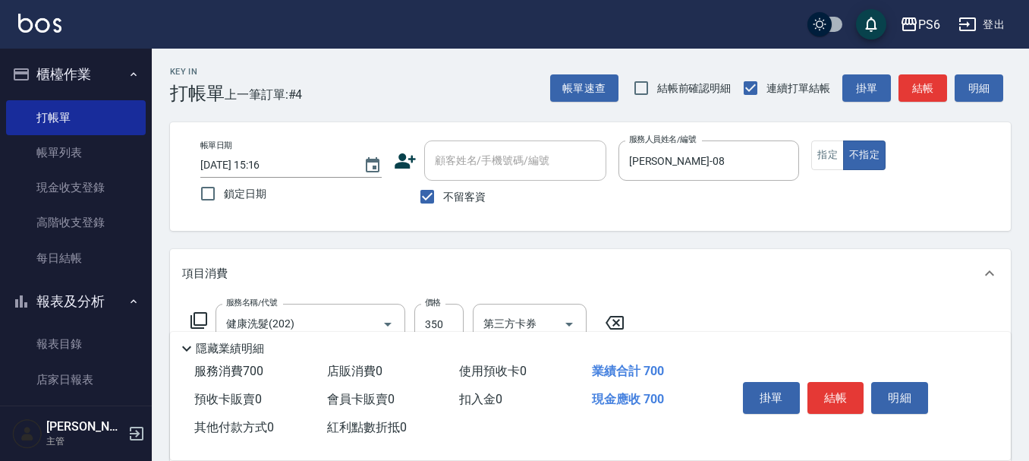
type input "350"
click at [864, 384] on div "掛單 結帳 明細" at bounding box center [836, 400] width 198 height 48
click at [847, 392] on button "結帳" at bounding box center [836, 398] width 57 height 32
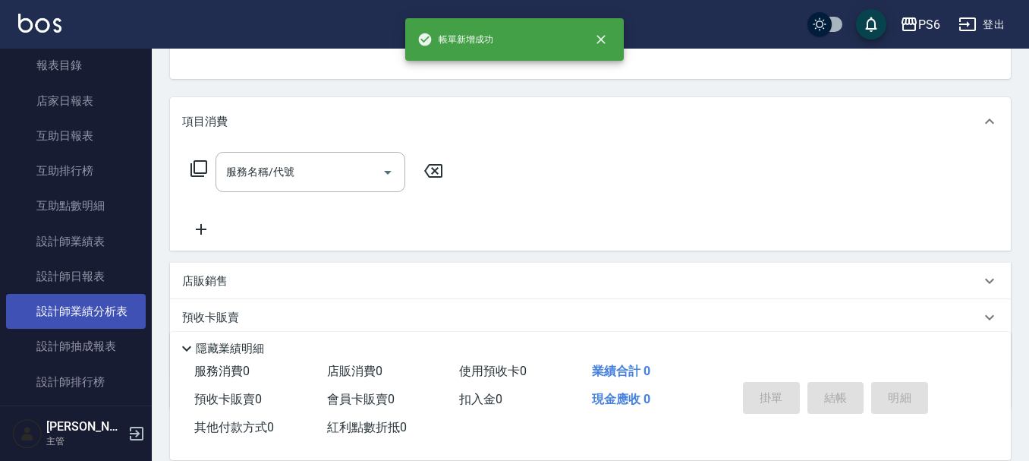
scroll to position [304, 0]
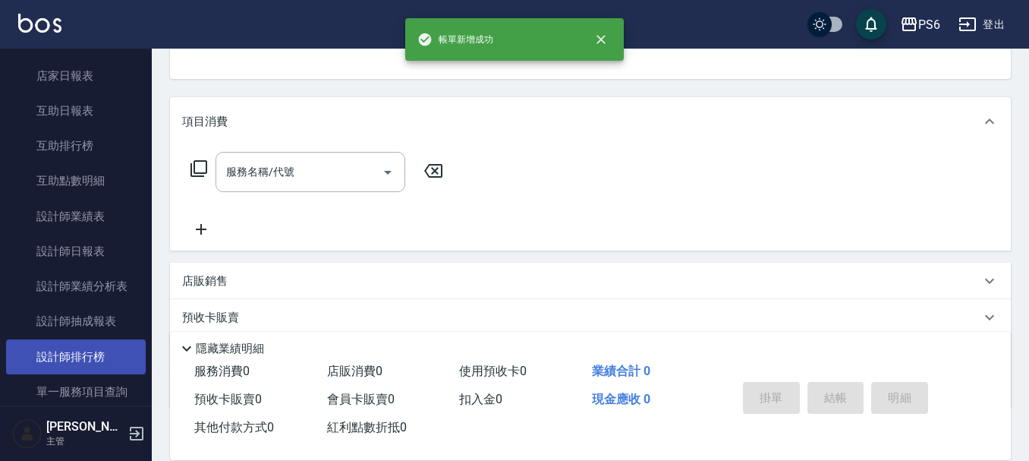
click at [81, 358] on link "設計師排行榜" at bounding box center [76, 356] width 140 height 35
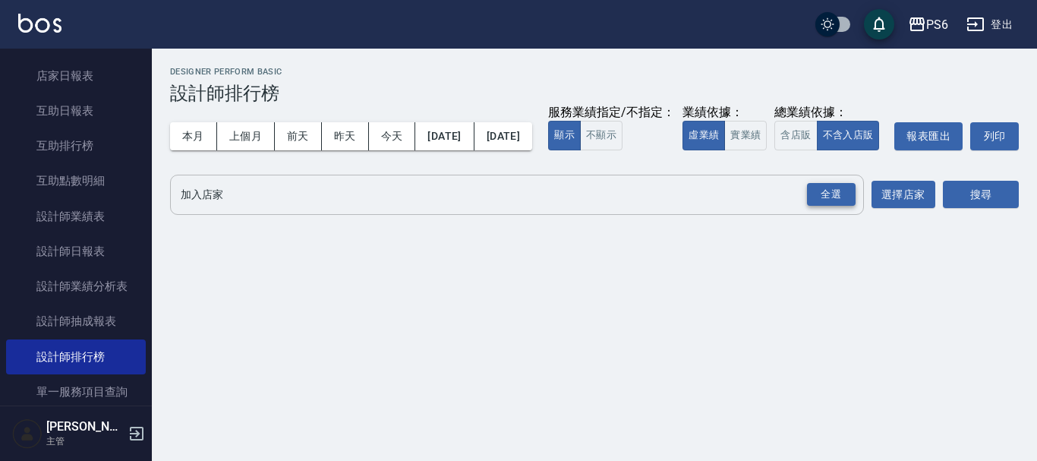
click at [832, 206] on div "全選" at bounding box center [831, 195] width 49 height 24
click at [1004, 209] on button "搜尋" at bounding box center [981, 195] width 76 height 28
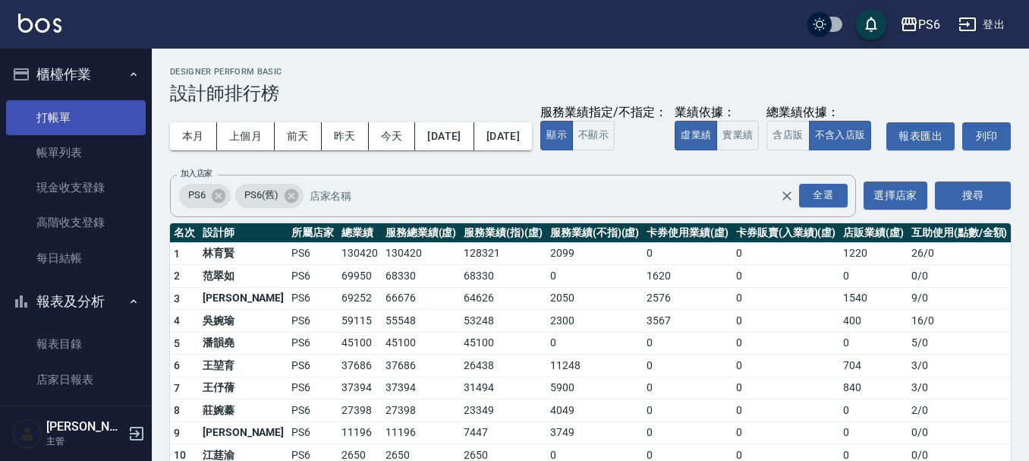
click at [76, 121] on link "打帳單" at bounding box center [76, 117] width 140 height 35
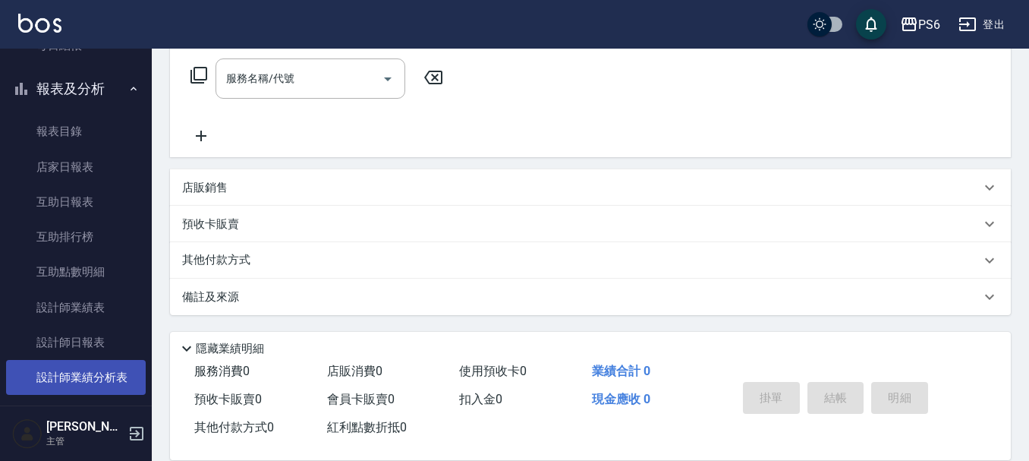
scroll to position [304, 0]
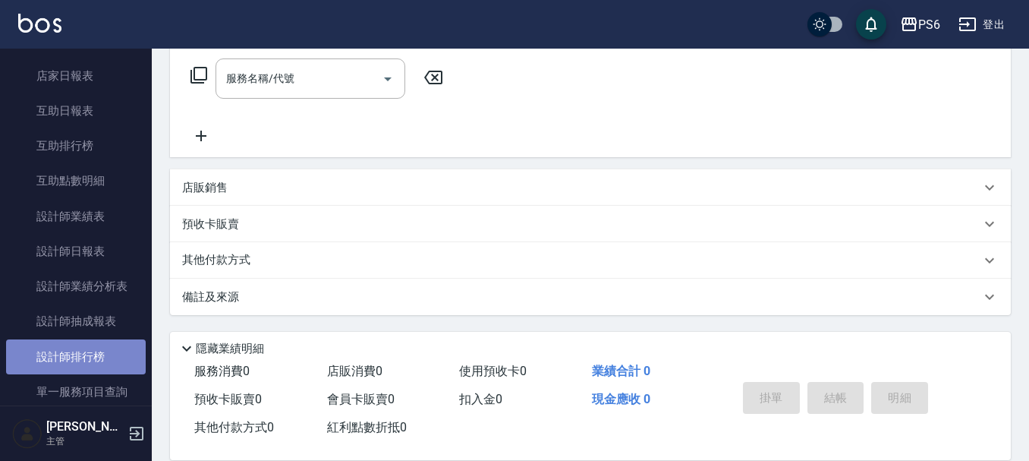
click at [88, 347] on link "設計師排行榜" at bounding box center [76, 356] width 140 height 35
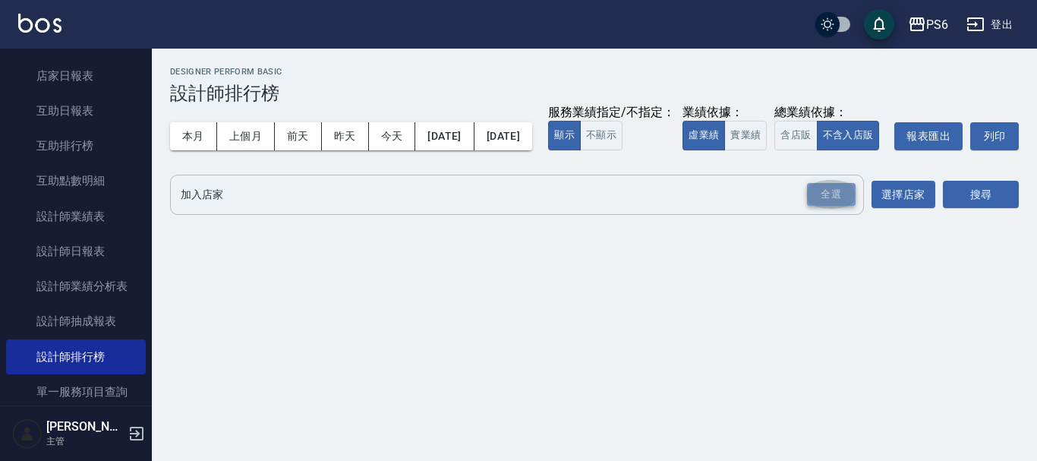
drag, startPoint x: 817, startPoint y: 223, endPoint x: 928, endPoint y: 217, distance: 111.0
click at [820, 206] on div "全選" at bounding box center [831, 195] width 49 height 24
click at [984, 209] on button "搜尋" at bounding box center [981, 195] width 76 height 28
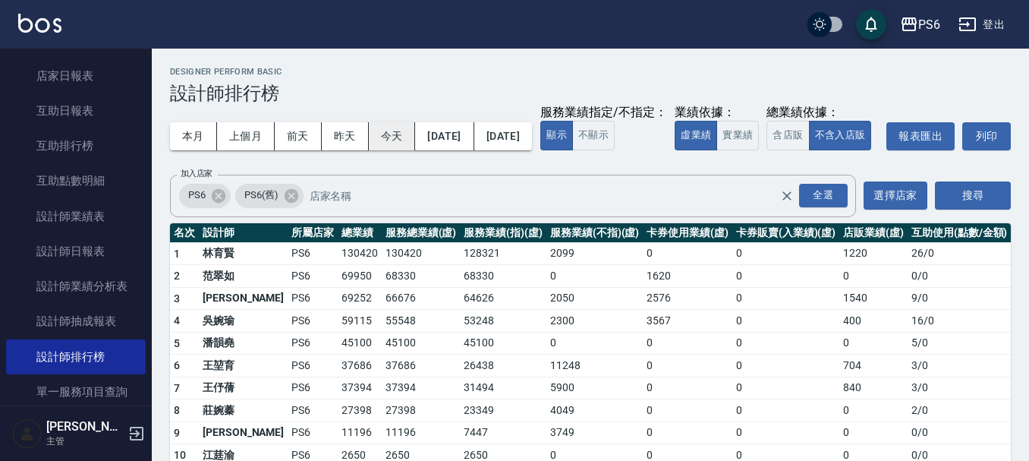
scroll to position [74, 0]
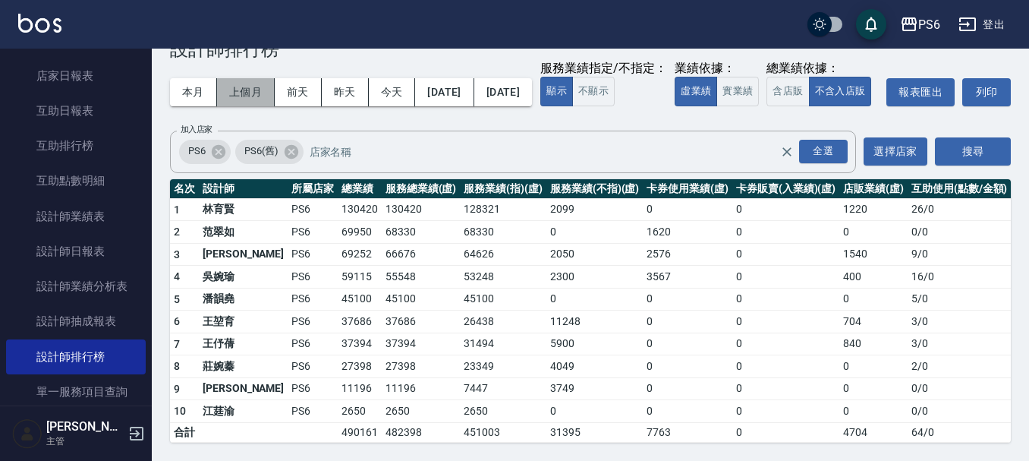
click at [271, 78] on button "上個月" at bounding box center [246, 92] width 58 height 28
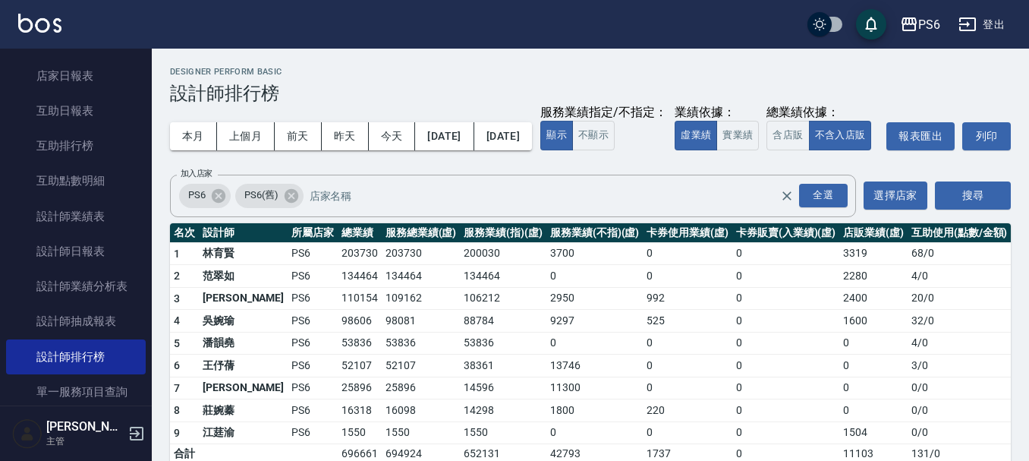
scroll to position [52, 0]
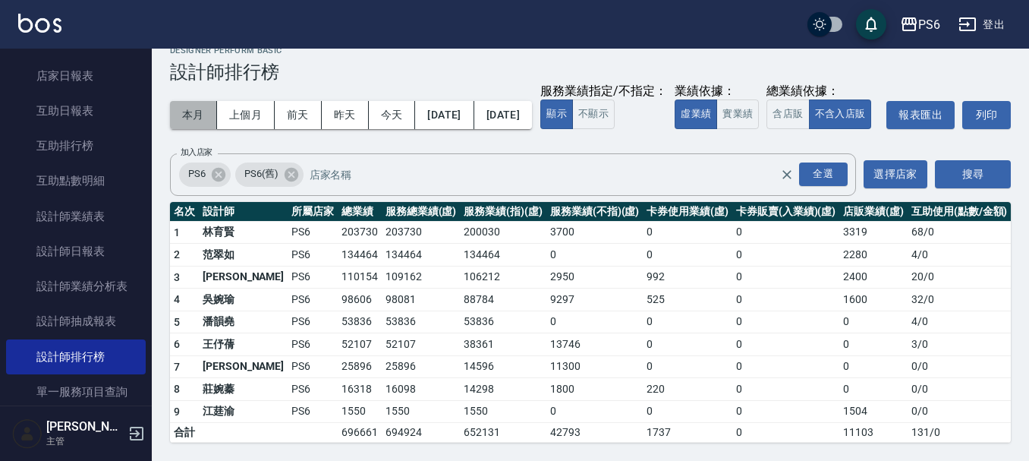
click at [188, 101] on button "本月" at bounding box center [193, 115] width 47 height 28
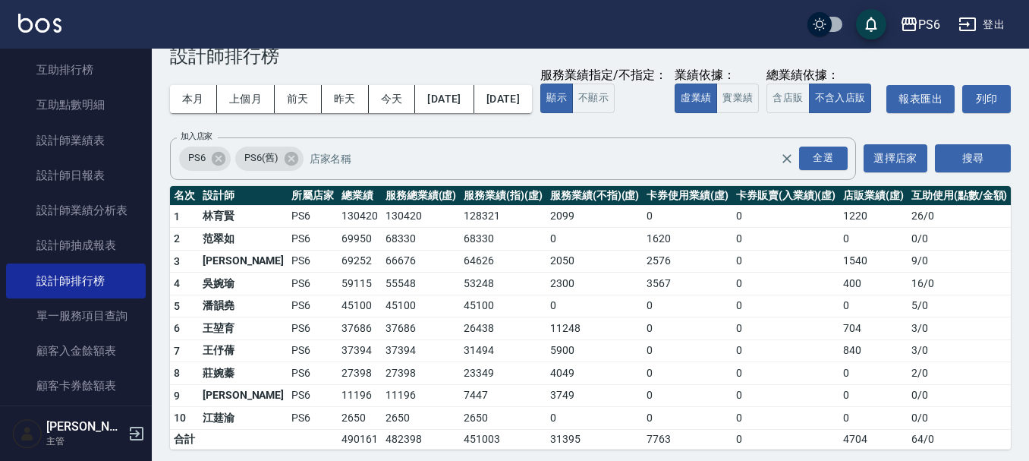
scroll to position [74, 0]
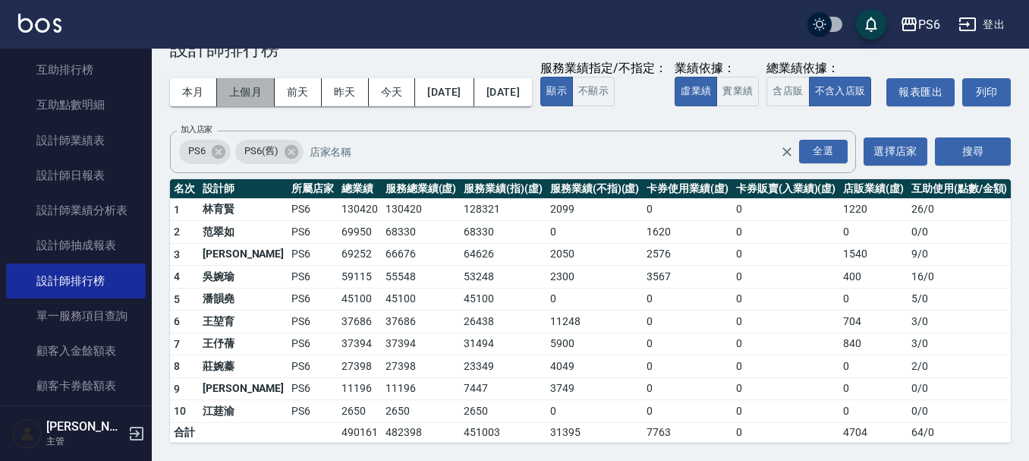
click at [253, 78] on button "上個月" at bounding box center [246, 92] width 58 height 28
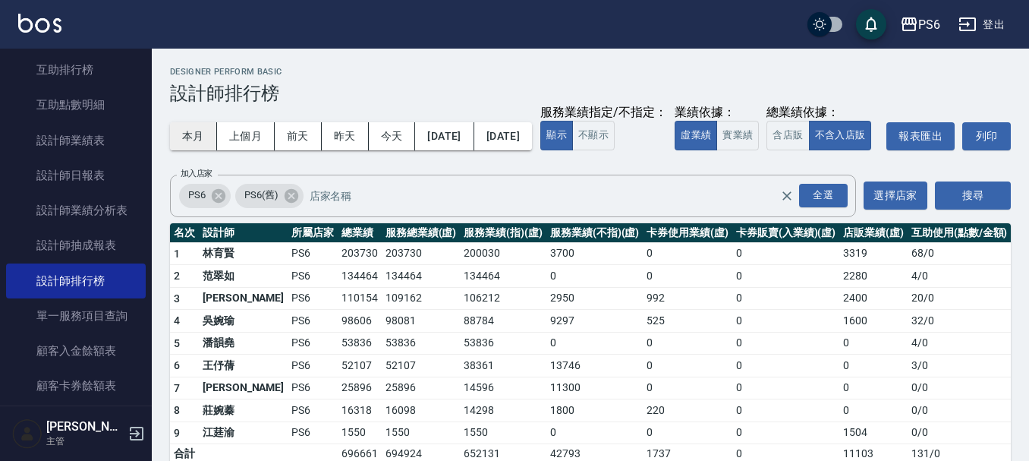
click at [189, 133] on button "本月" at bounding box center [193, 136] width 47 height 28
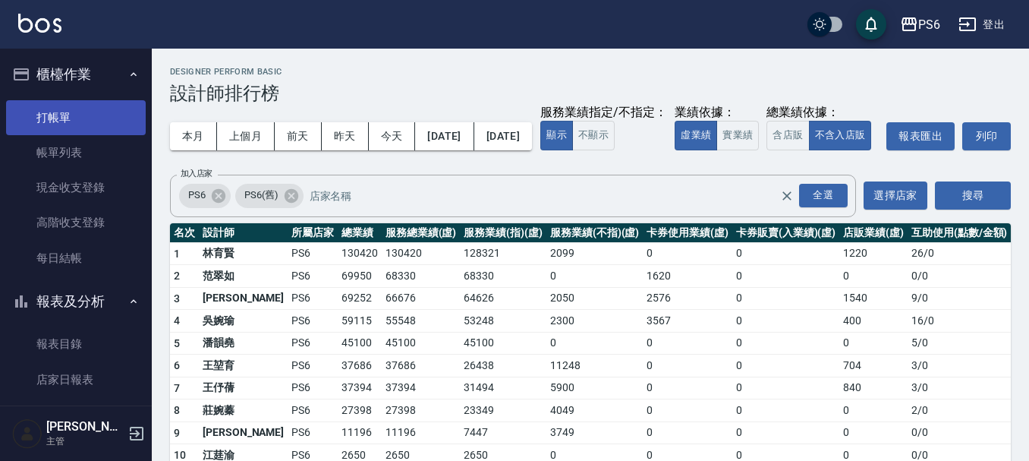
click at [69, 128] on link "打帳單" at bounding box center [76, 117] width 140 height 35
